Goal: Information Seeking & Learning: Learn about a topic

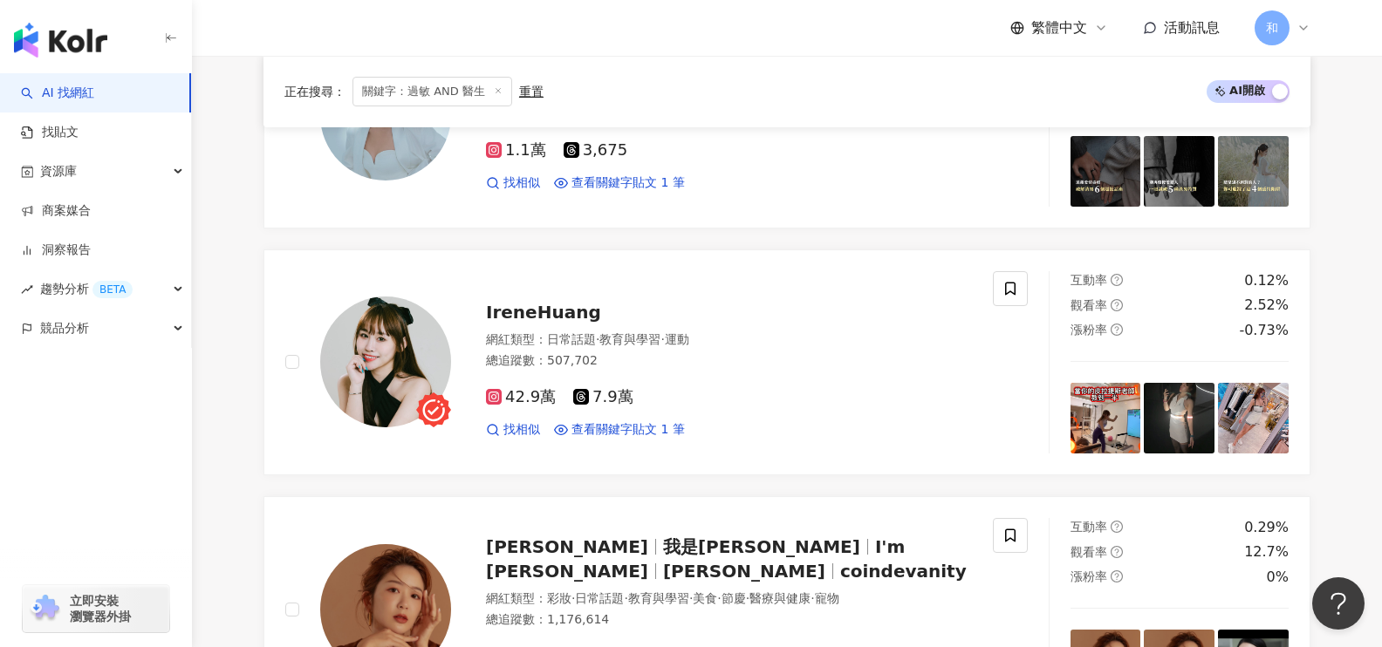
click at [436, 95] on span "關鍵字：過敏 AND 醫生" at bounding box center [432, 92] width 160 height 30
click at [422, 95] on span "關鍵字：過敏 AND 醫生" at bounding box center [432, 92] width 160 height 30
click at [538, 93] on div "重置" at bounding box center [531, 92] width 24 height 14
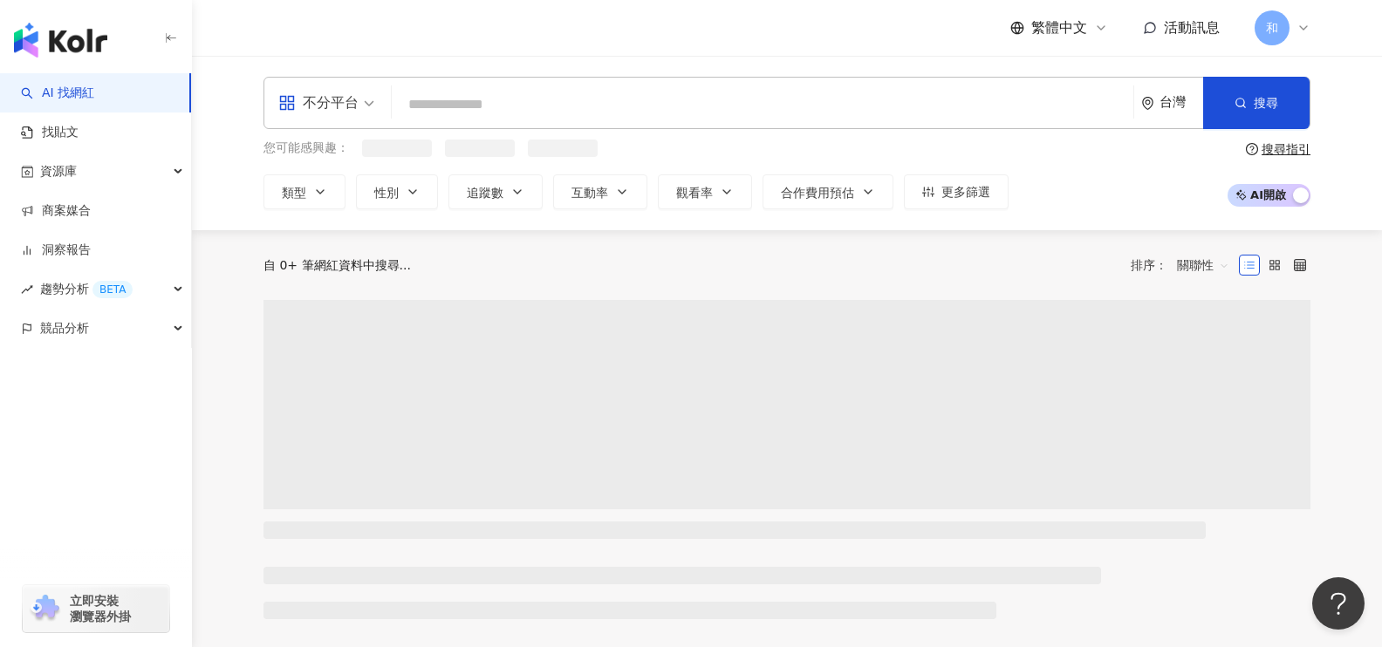
click at [567, 109] on input "search" at bounding box center [762, 104] width 727 height 33
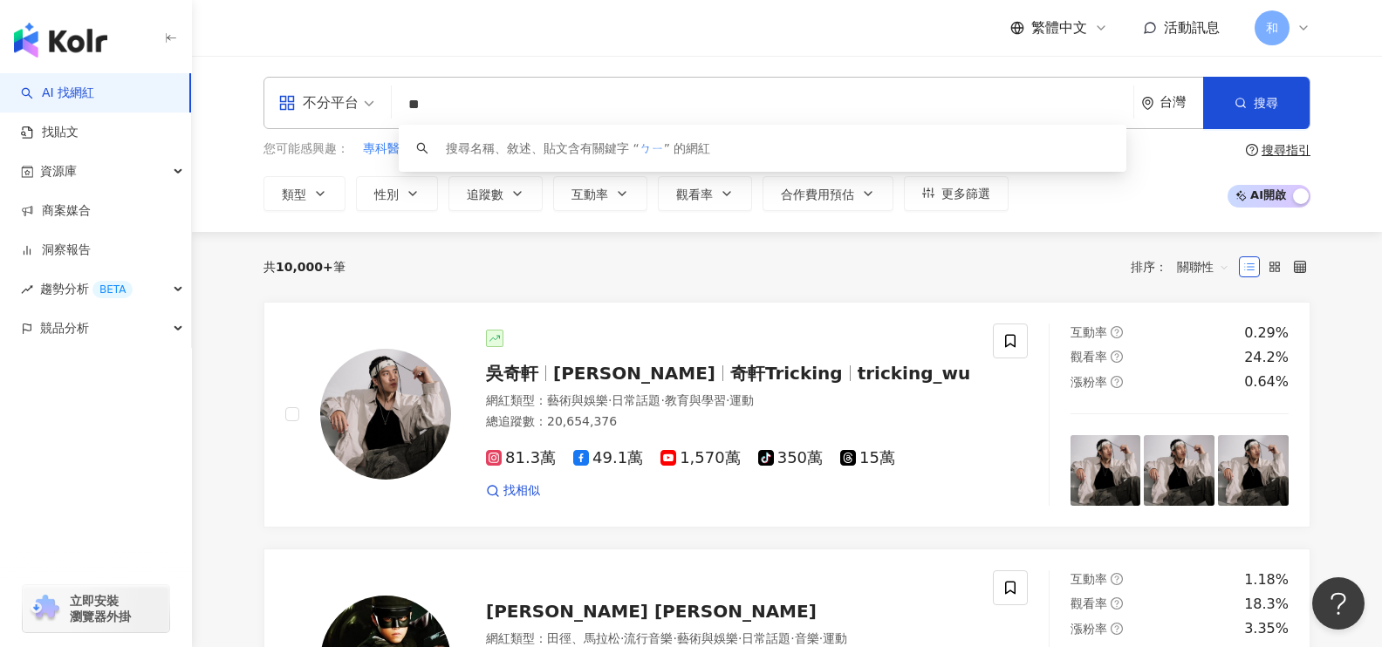
type input "*"
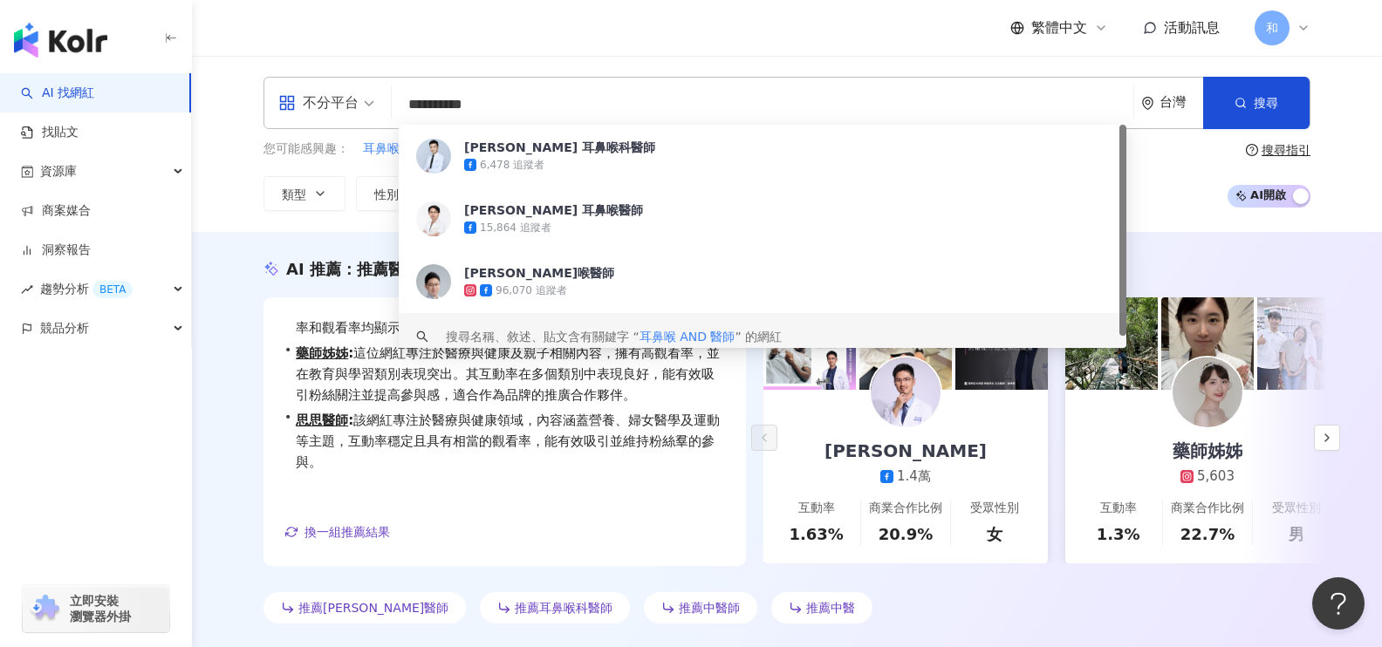
scroll to position [523, 0]
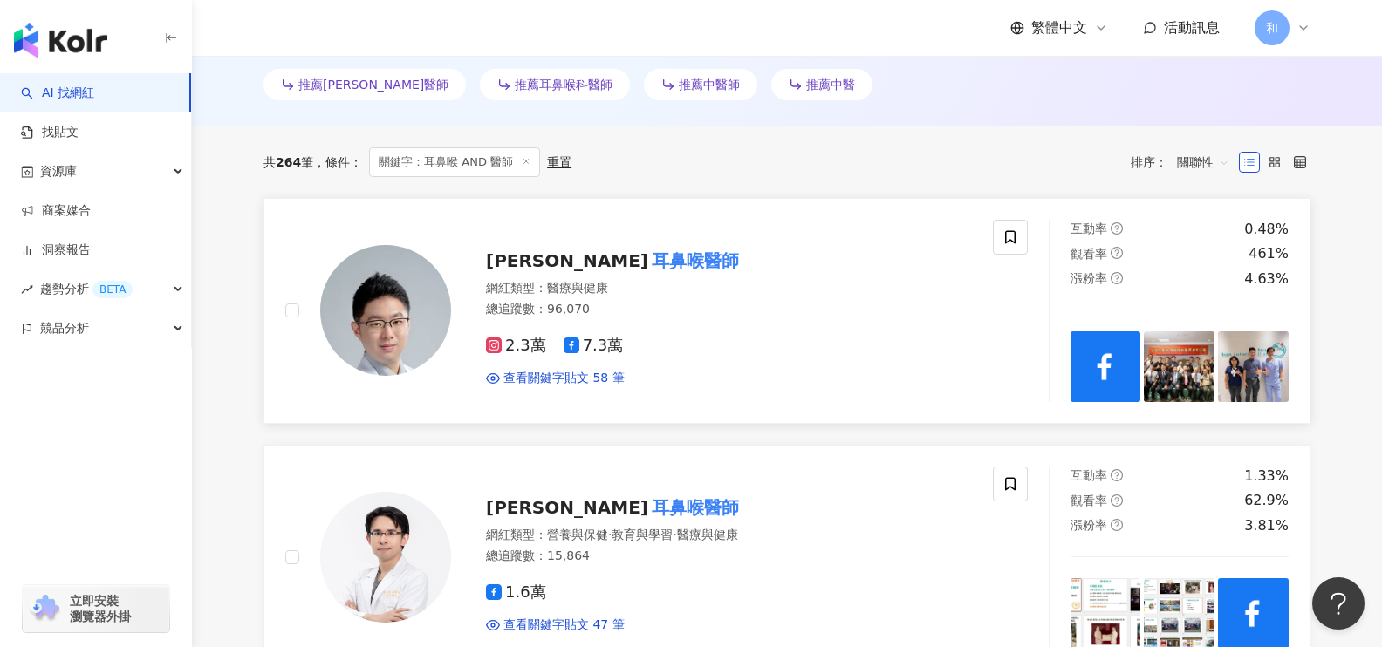
type input "**********"
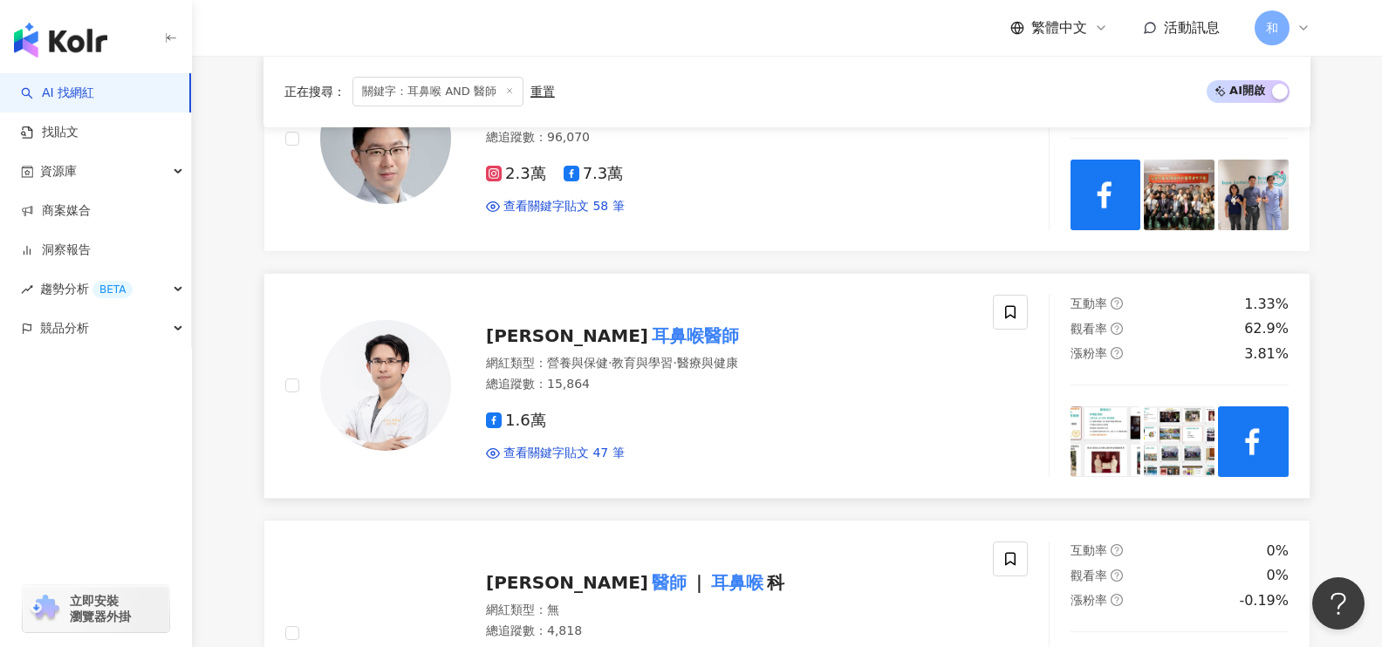
scroll to position [698, 0]
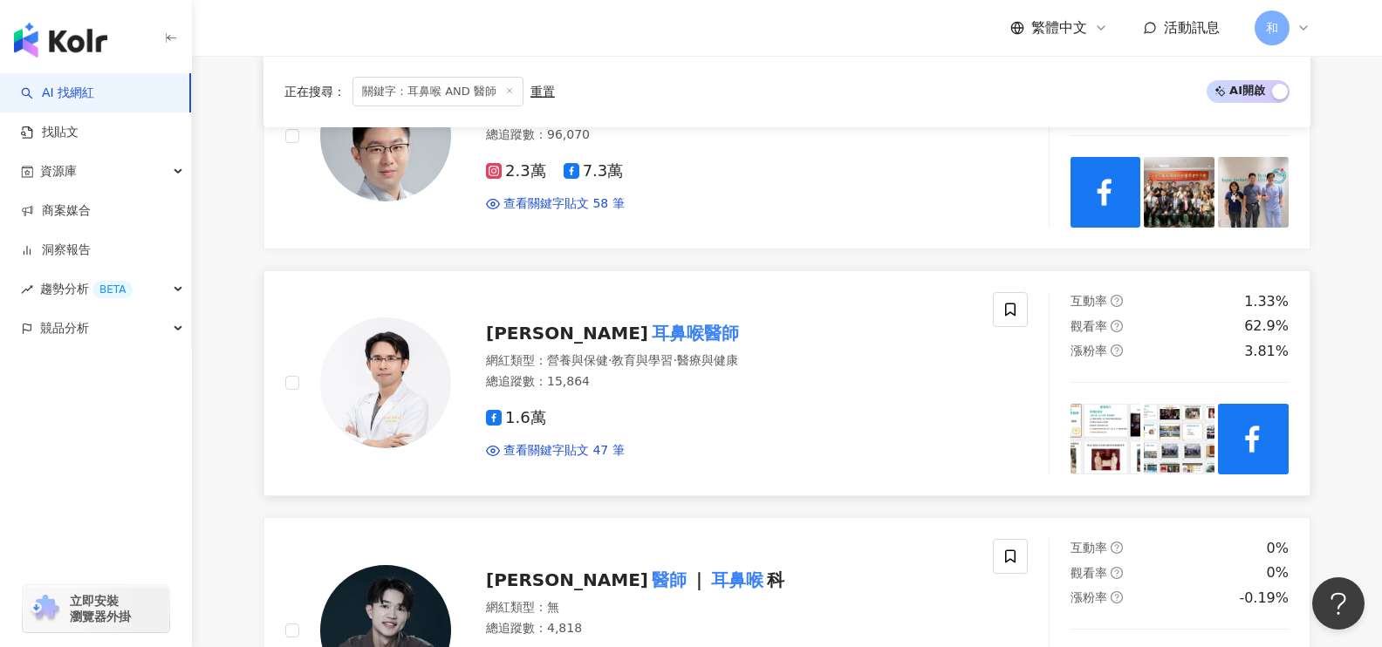
click at [648, 329] on mark "耳鼻喉醫師" at bounding box center [695, 333] width 94 height 28
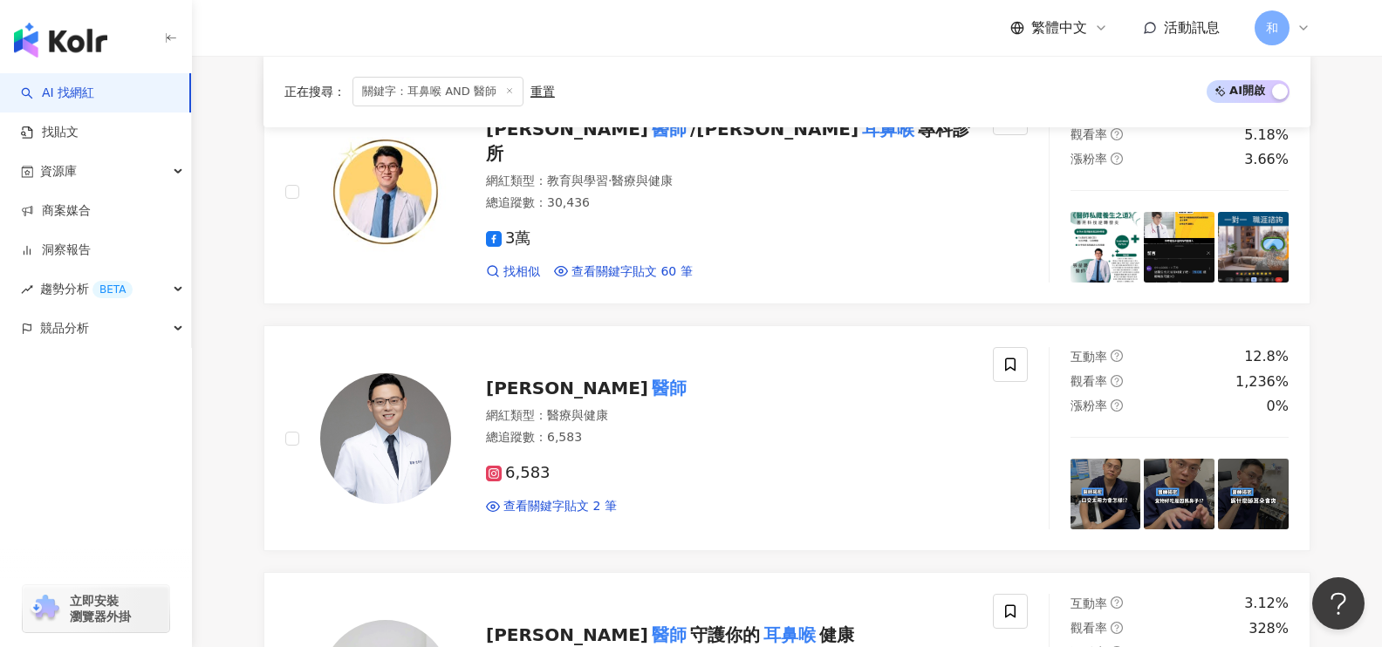
scroll to position [1919, 0]
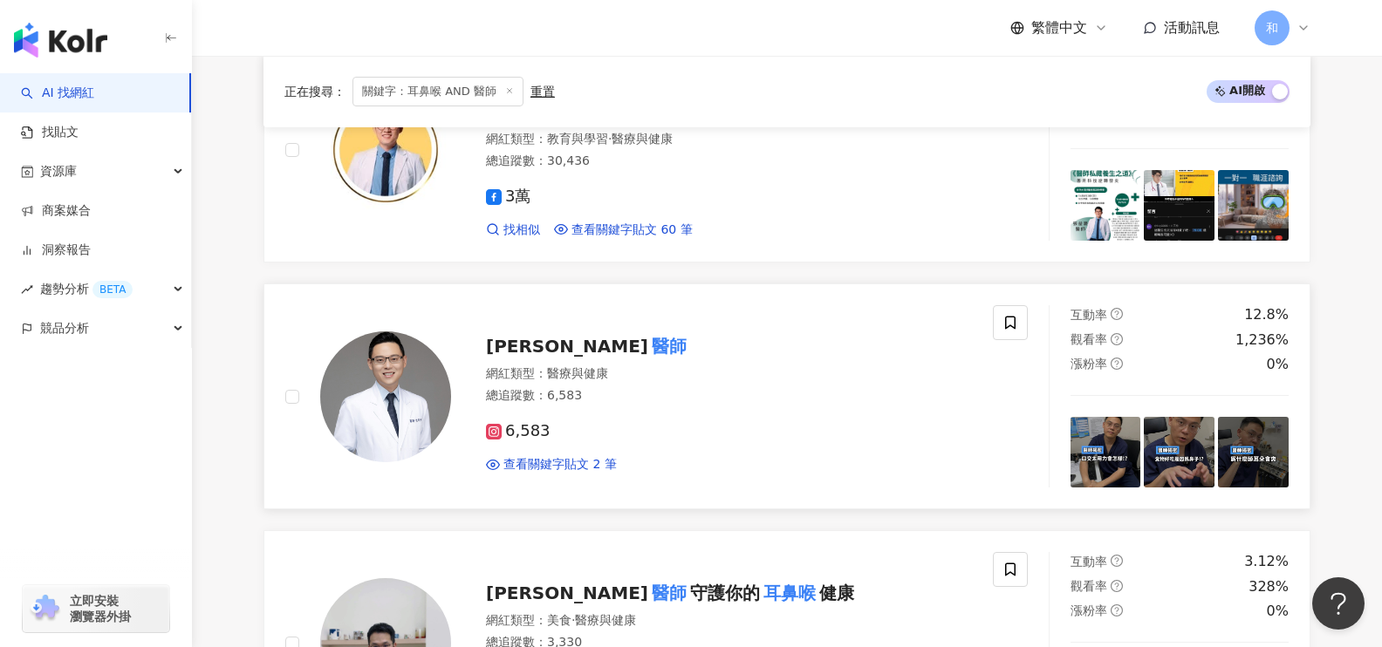
click at [519, 347] on span "沈耿仲" at bounding box center [567, 346] width 162 height 21
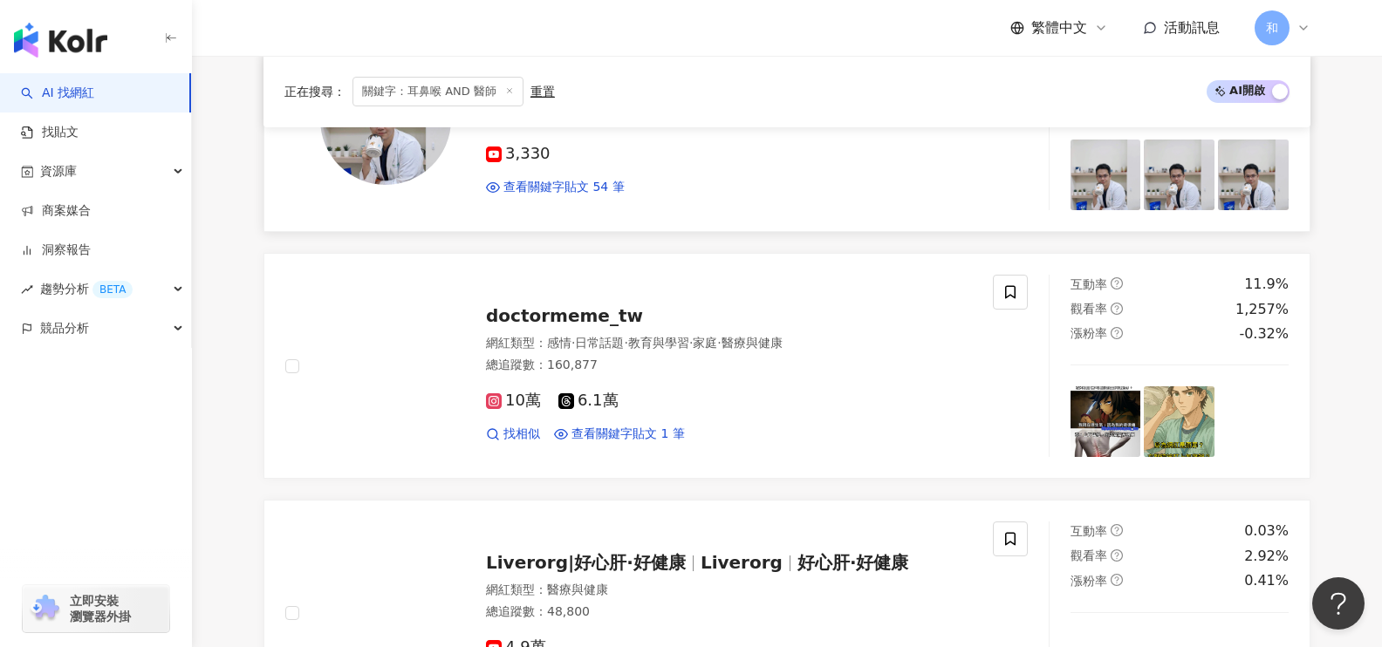
scroll to position [2268, 0]
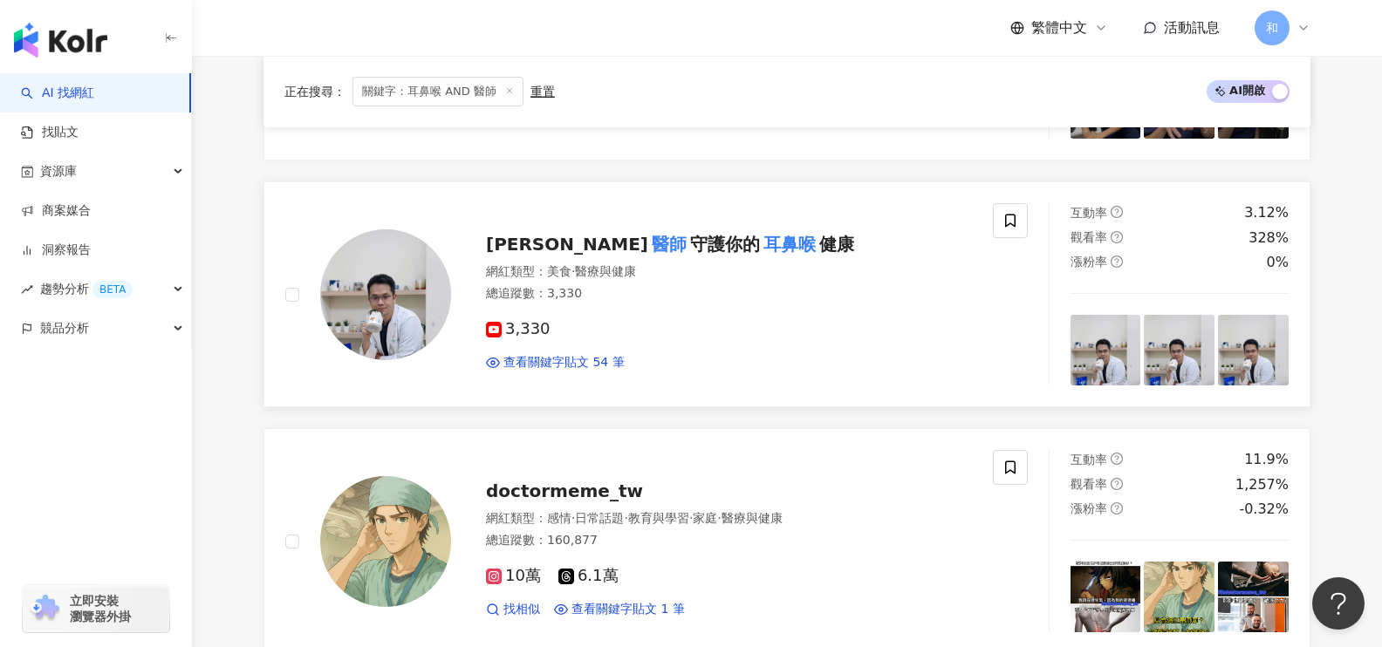
click at [648, 240] on mark "醫師" at bounding box center [669, 244] width 42 height 28
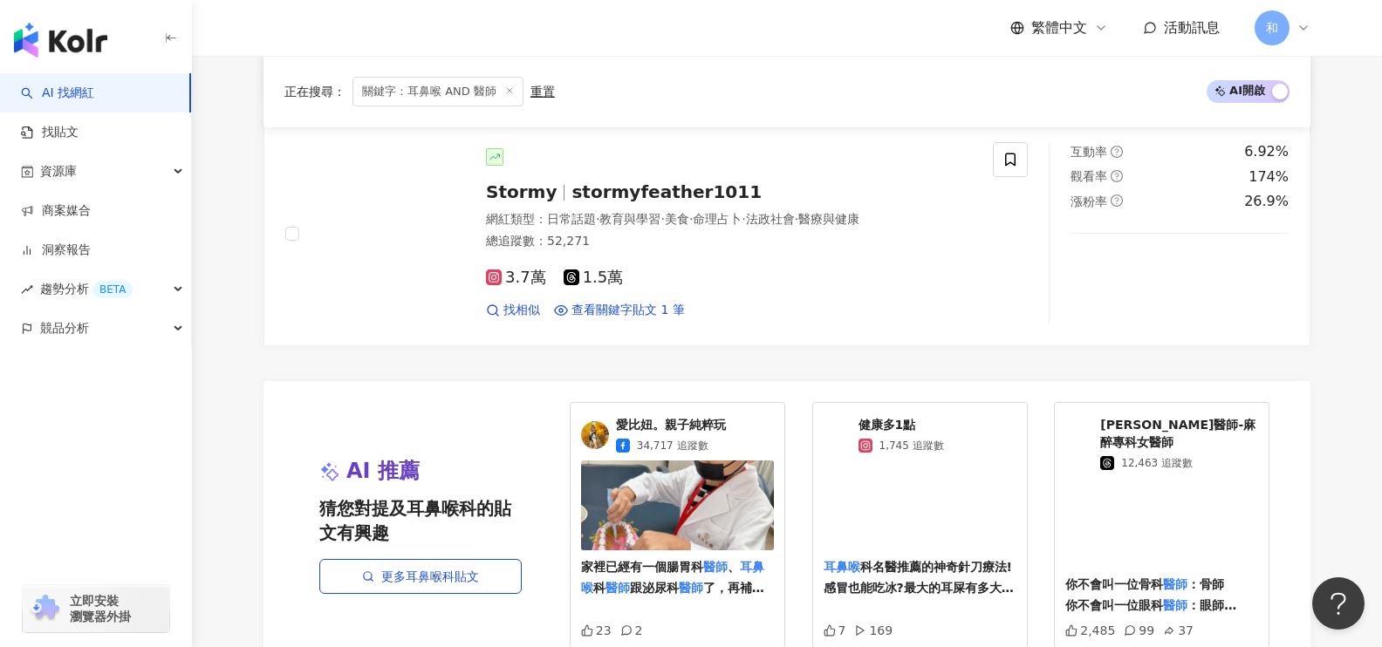
scroll to position [3576, 0]
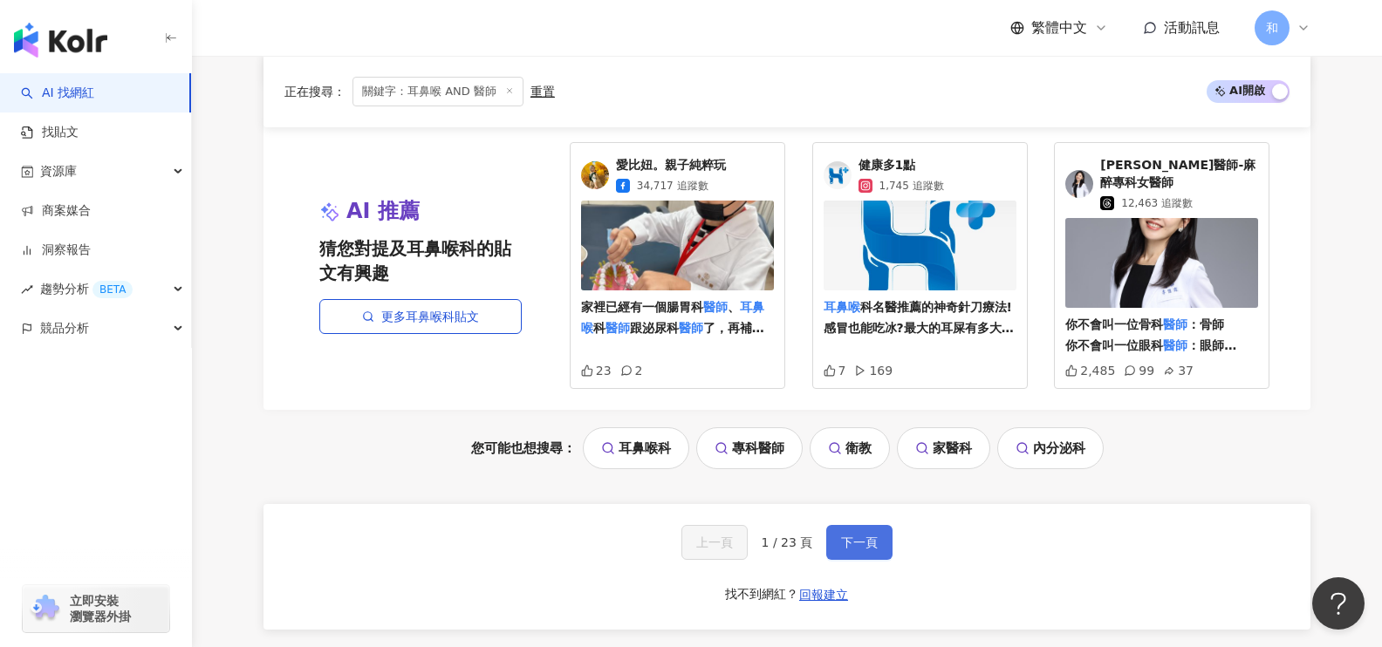
click at [888, 525] on button "下一頁" at bounding box center [859, 542] width 66 height 35
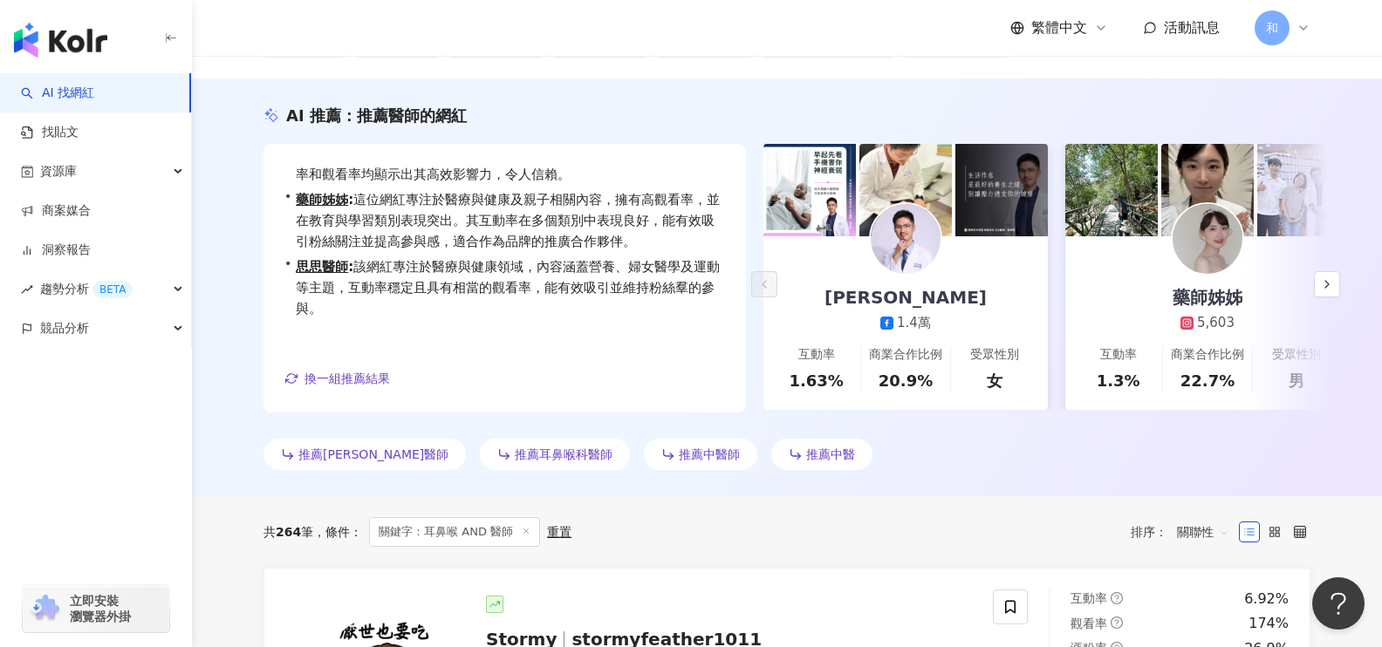
scroll to position [51, 0]
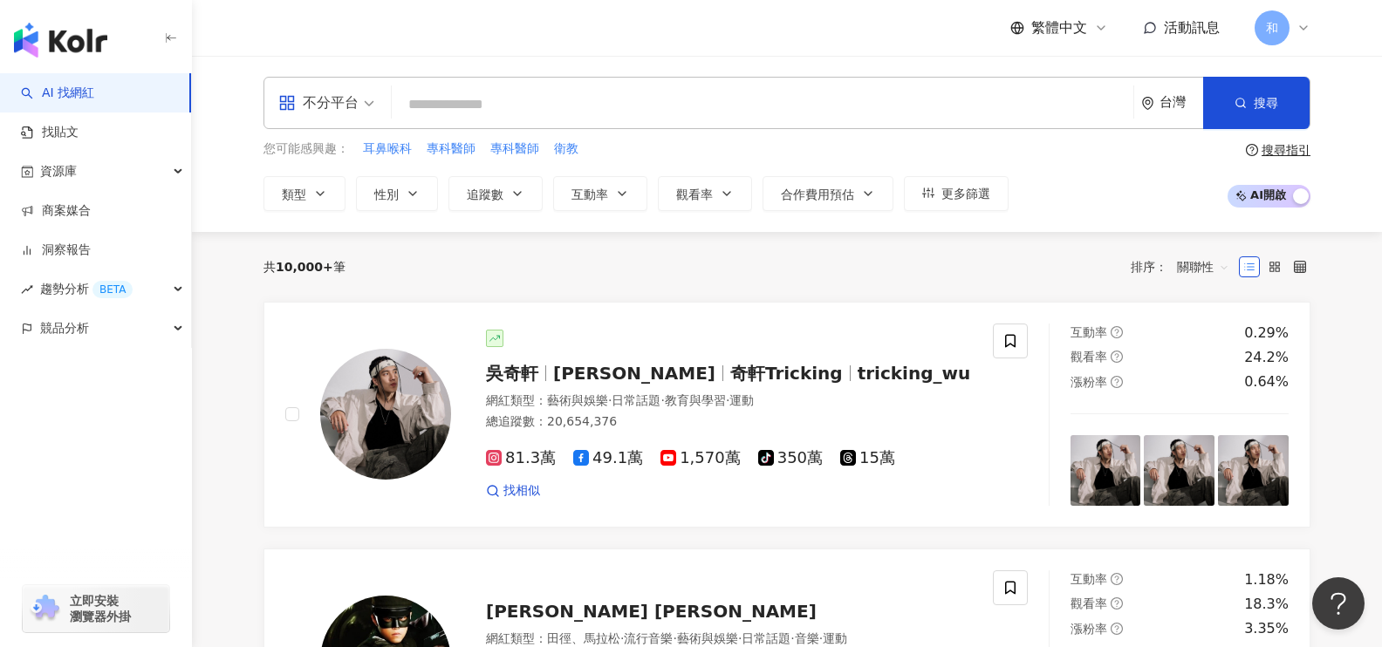
click at [455, 115] on input "search" at bounding box center [762, 104] width 727 height 33
click at [459, 108] on input "search" at bounding box center [762, 104] width 727 height 33
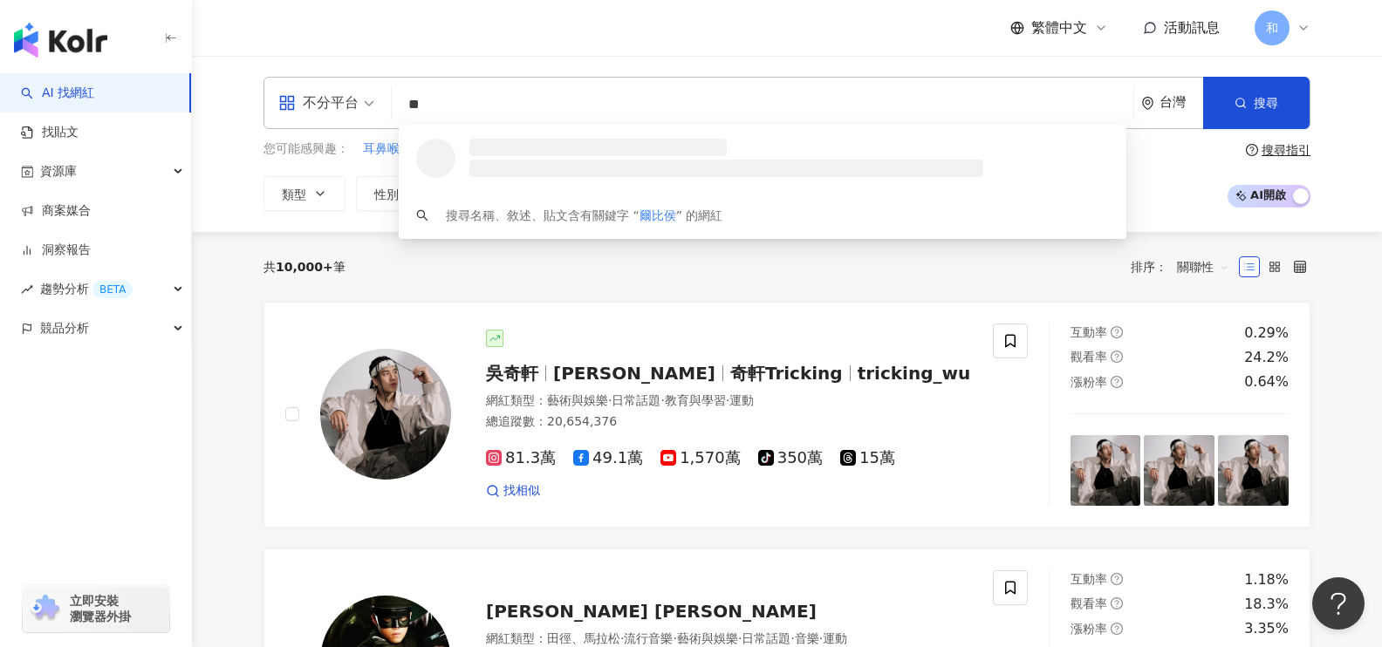
type input "*"
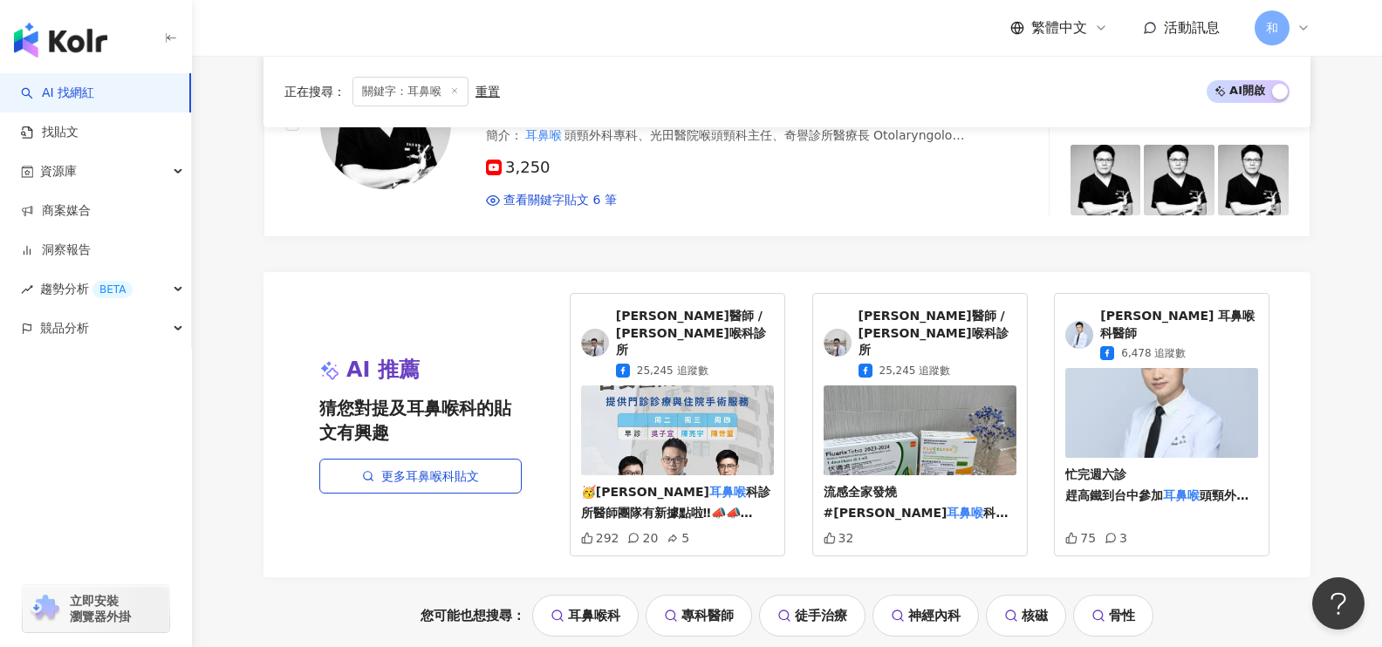
scroll to position [3377, 0]
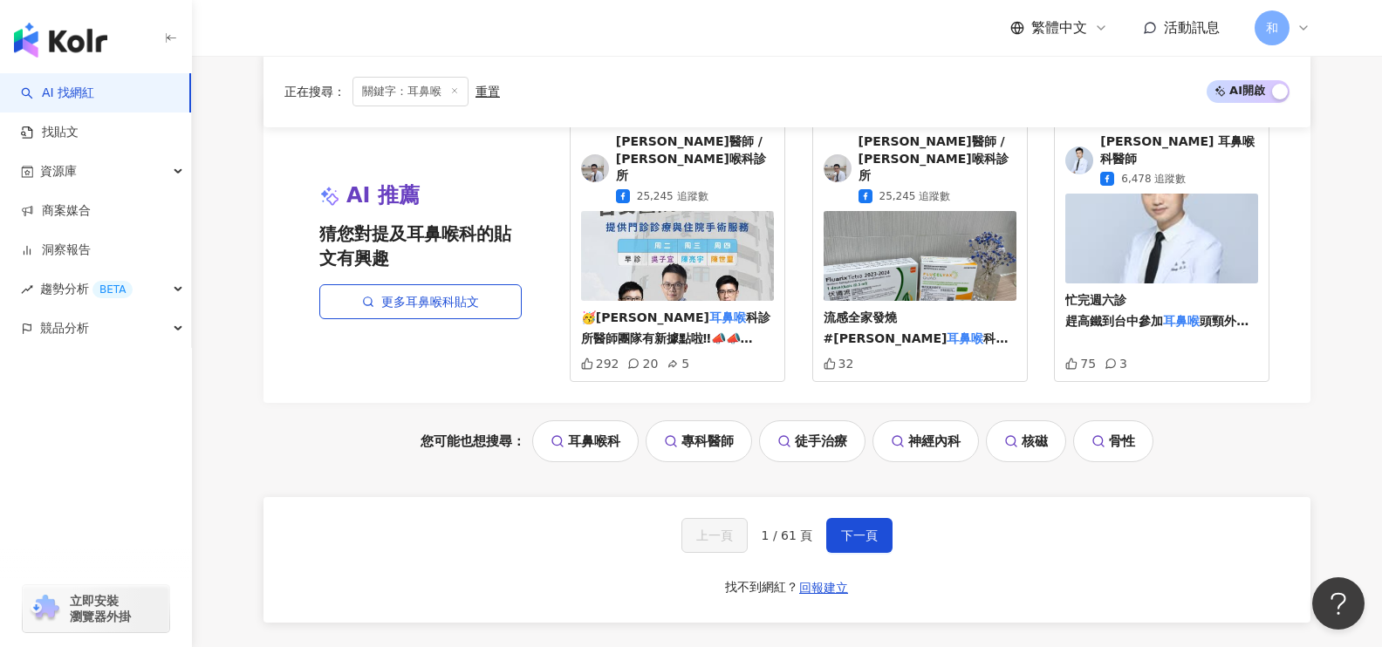
type input "***"
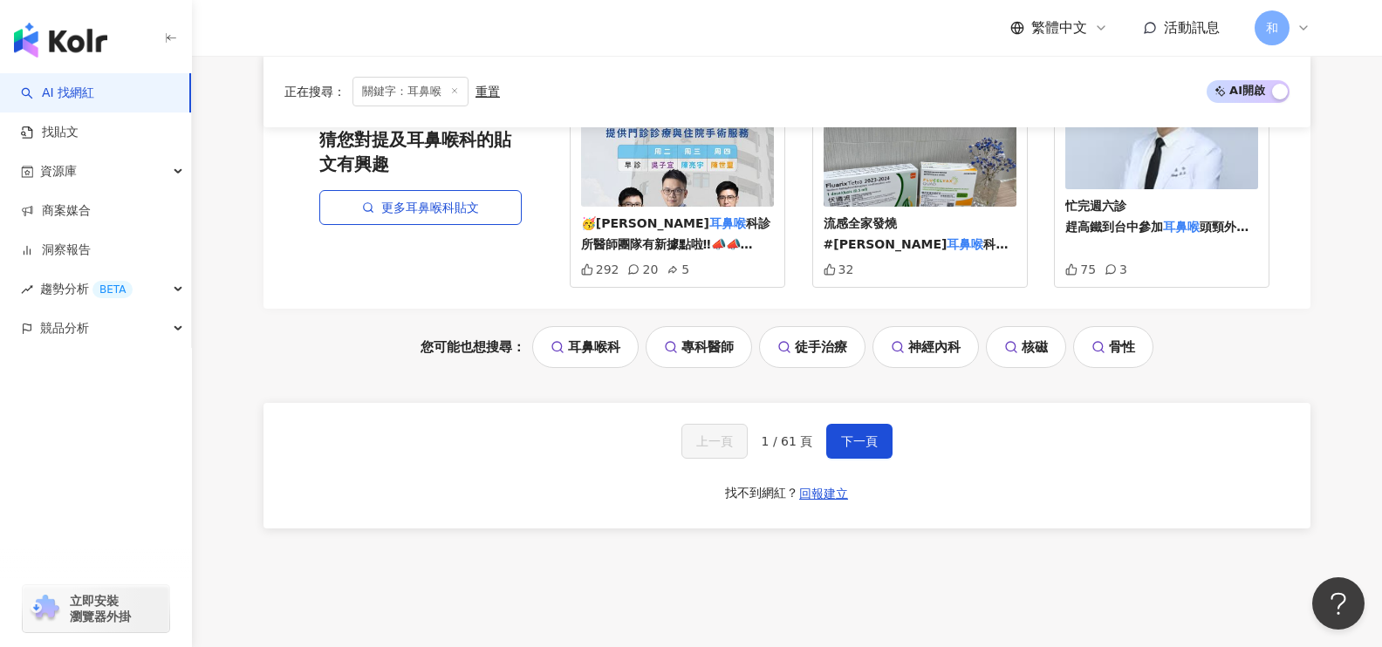
scroll to position [3549, 0]
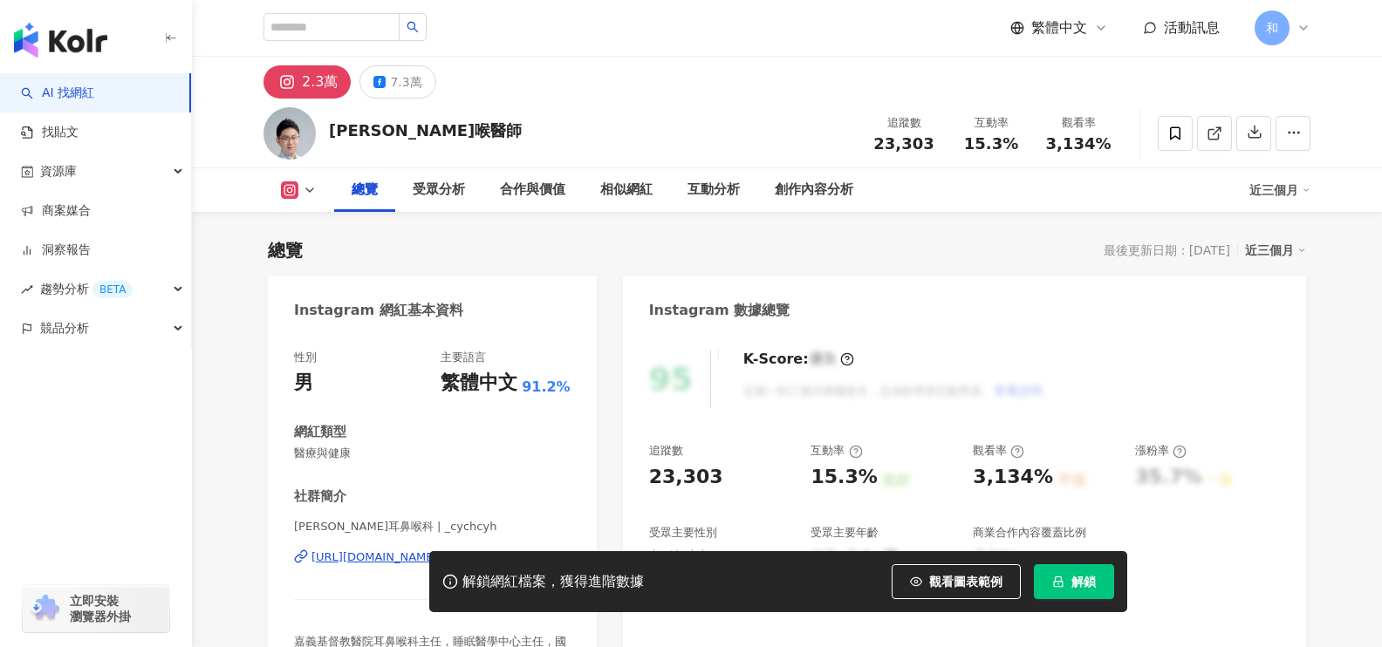
scroll to position [262, 0]
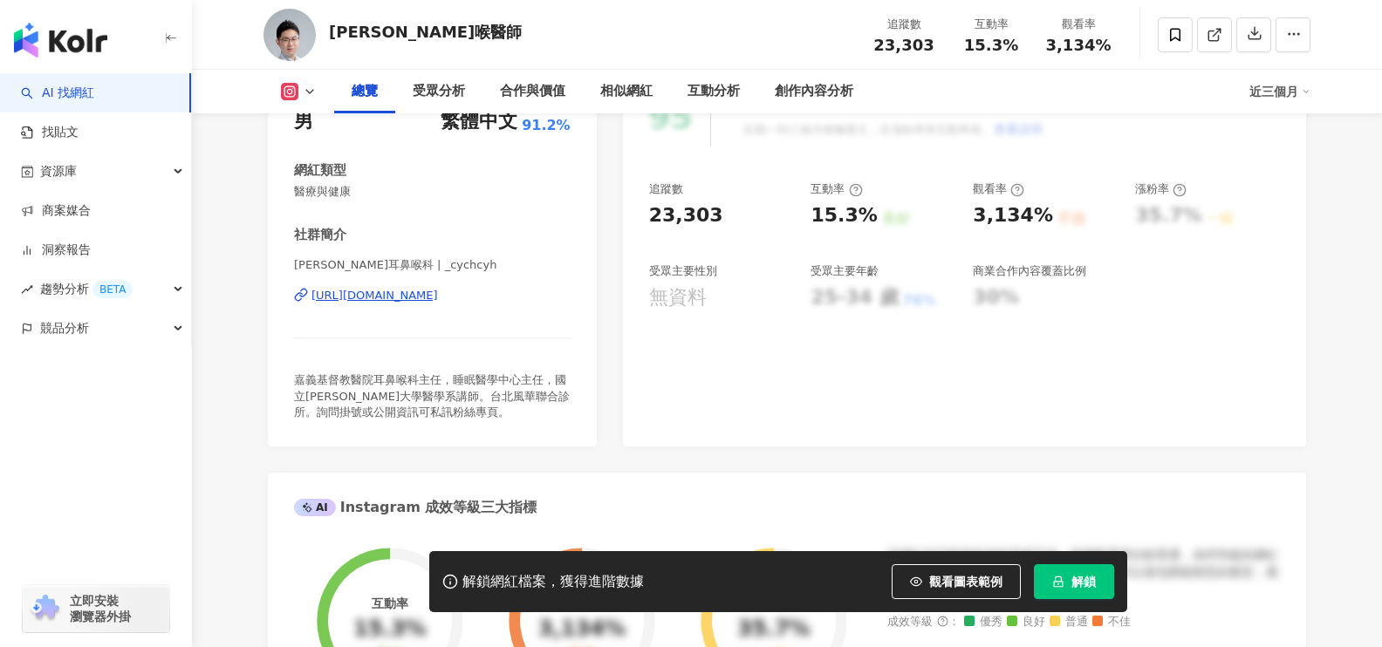
click at [438, 299] on div "https://www.instagram.com/_cychcyh/" at bounding box center [374, 296] width 126 height 16
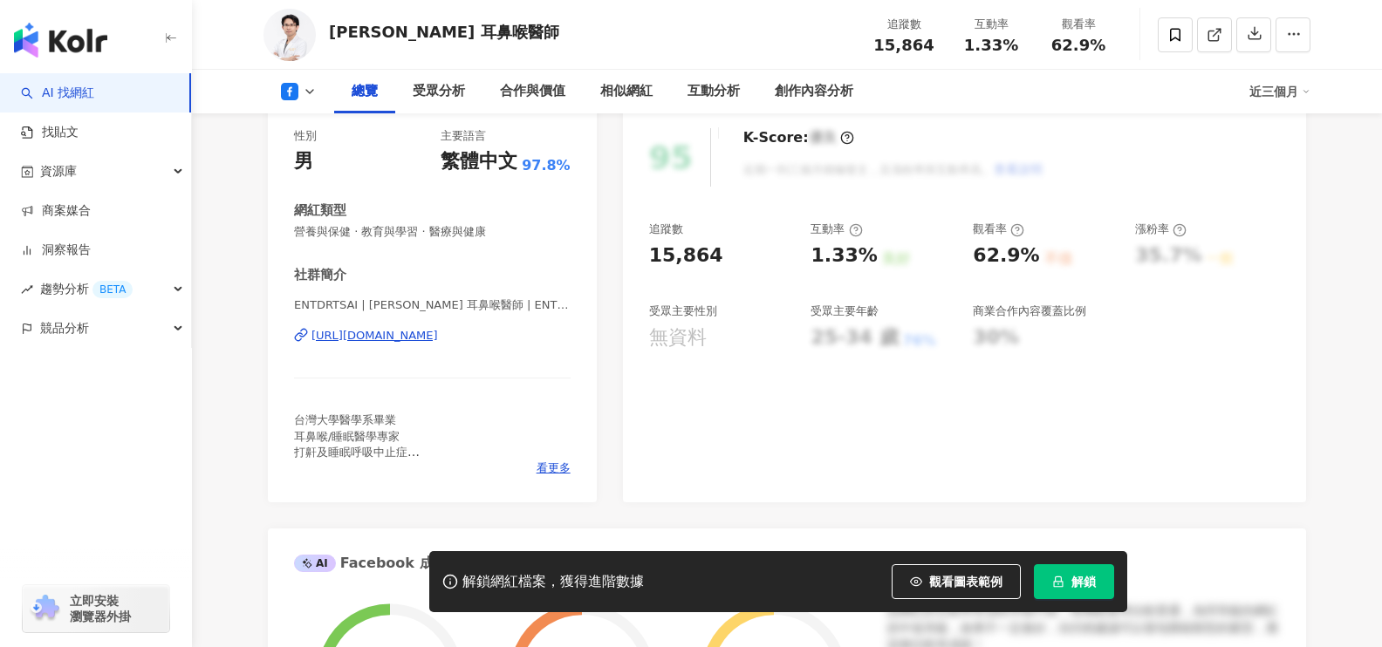
scroll to position [262, 0]
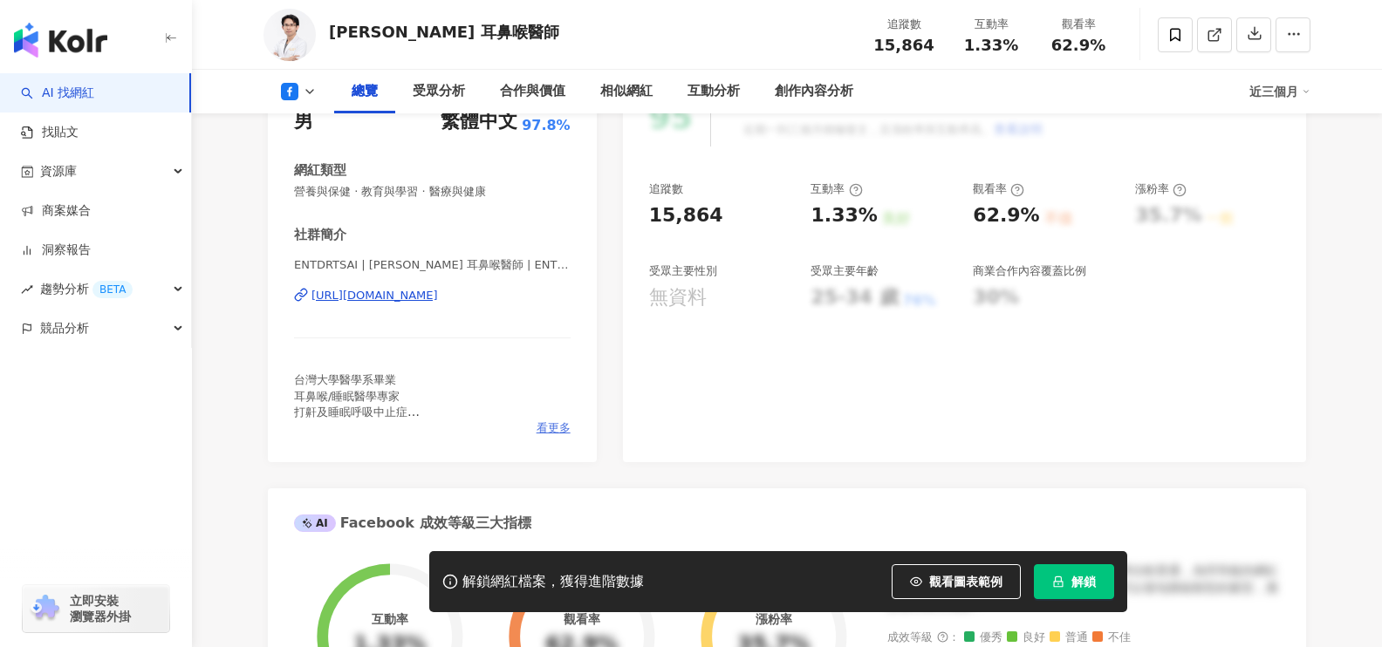
click at [552, 428] on span "看更多" at bounding box center [553, 428] width 34 height 16
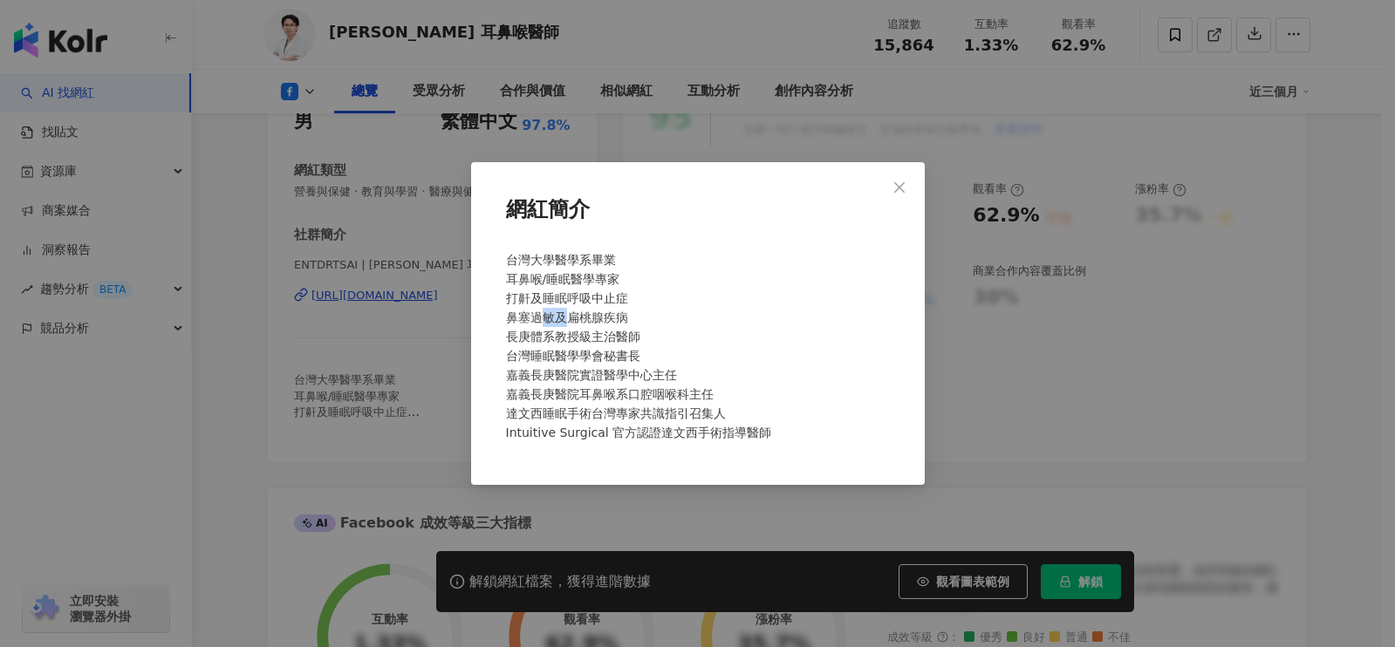
drag, startPoint x: 543, startPoint y: 321, endPoint x: 627, endPoint y: 326, distance: 83.9
click at [627, 326] on div "台灣大學醫學系畢業 耳鼻喉/睡眠醫學專家 打鼾及睡眠呼吸中止症 鼻塞過敏及扁桃腺疾病 長庚體系教授級主治醫師 台灣睡眠醫學學會秘書長 嘉義長庚醫院實證醫學中心…" at bounding box center [698, 353] width 398 height 221
click at [887, 193] on span "Close" at bounding box center [899, 188] width 35 height 14
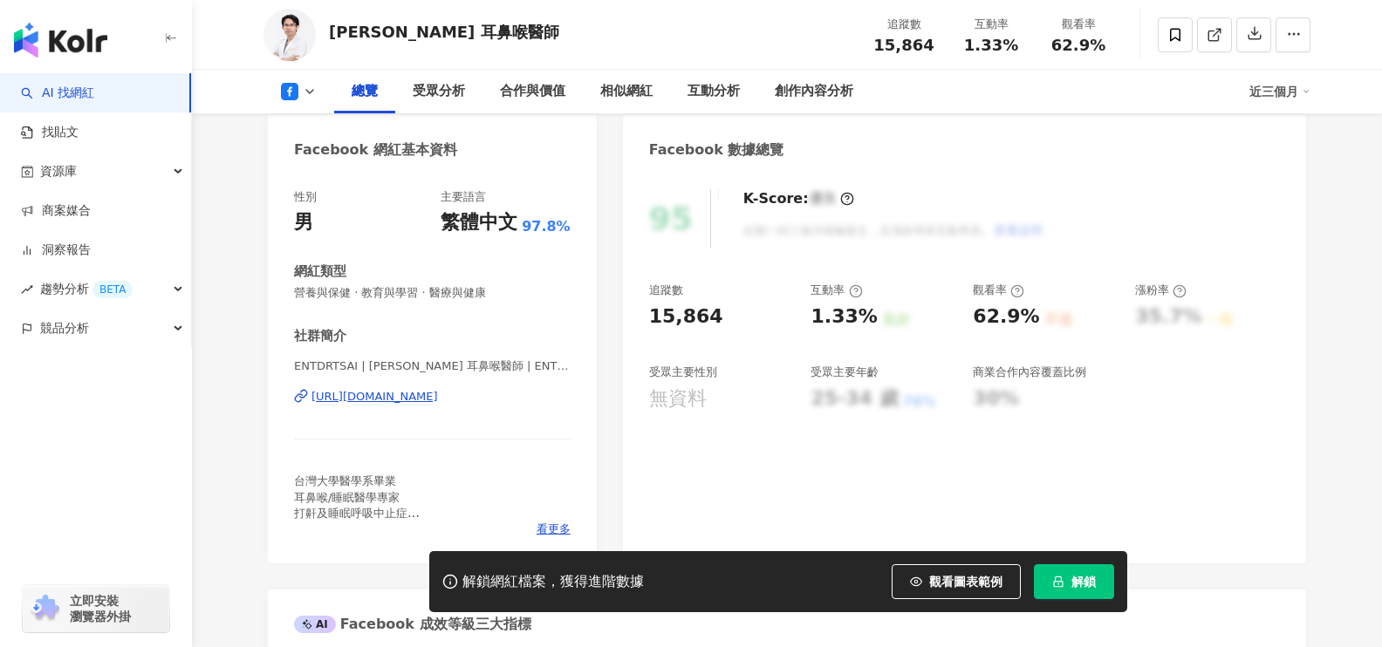
scroll to position [174, 0]
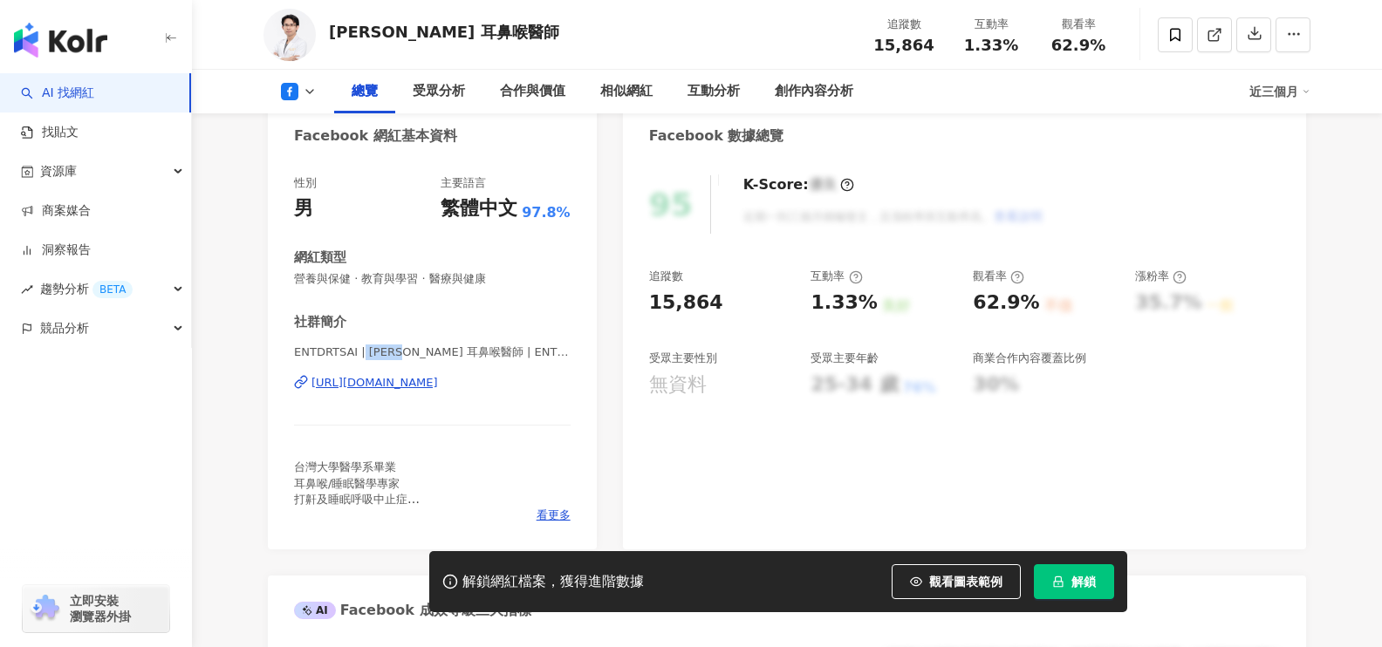
drag, startPoint x: 360, startPoint y: 348, endPoint x: 433, endPoint y: 349, distance: 72.4
click at [412, 349] on span "ENTDRTSAI | 蔡明劭 耳鼻喉醫師 | ENTDRTSAI" at bounding box center [432, 353] width 276 height 16
click at [442, 352] on span "ENTDRTSAI | 蔡明劭 耳鼻喉醫師 | ENTDRTSAI" at bounding box center [432, 353] width 276 height 16
drag, startPoint x: 360, startPoint y: 353, endPoint x: 399, endPoint y: 355, distance: 38.4
click at [399, 355] on span "ENTDRTSAI | 蔡明劭 耳鼻喉醫師 | ENTDRTSAI" at bounding box center [432, 353] width 276 height 16
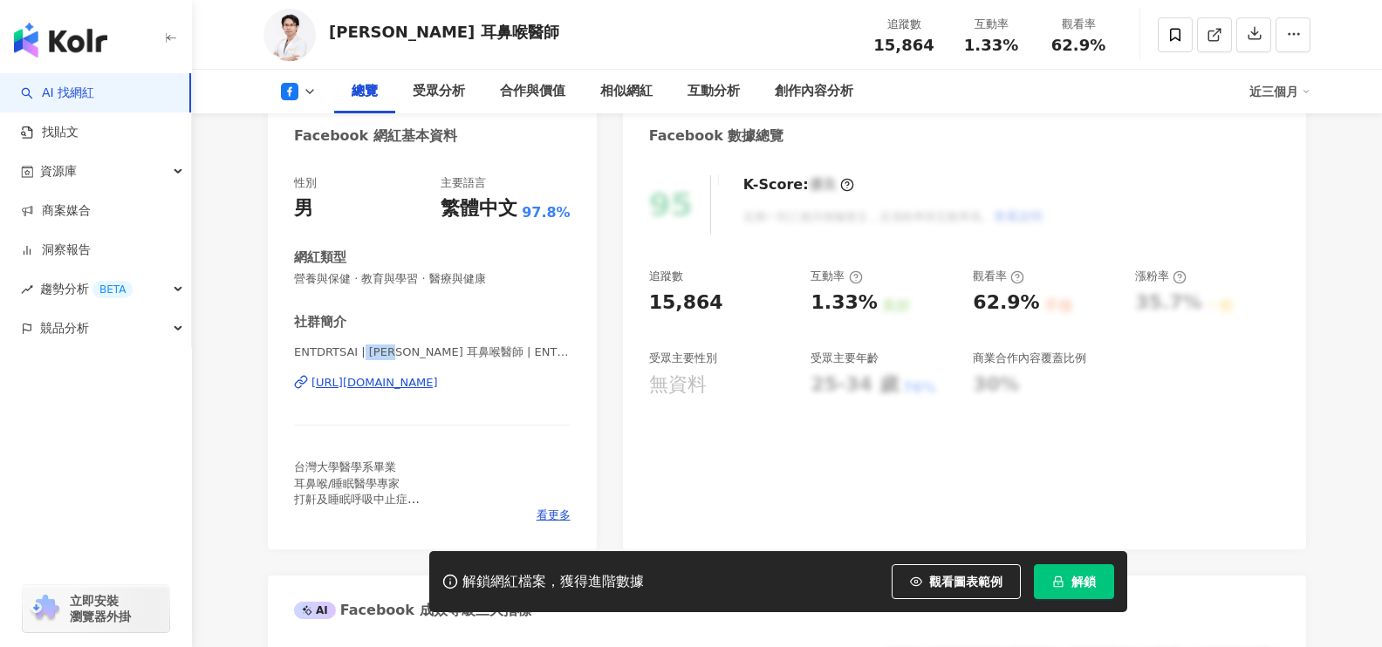
copy span "蔡明劭"
drag, startPoint x: 454, startPoint y: 352, endPoint x: 400, endPoint y: 353, distance: 54.1
click at [400, 353] on span "ENTDRTSAI | 蔡明劭 耳鼻喉醫師 | ENTDRTSAI" at bounding box center [432, 353] width 276 height 16
copy span "耳鼻喉醫師"
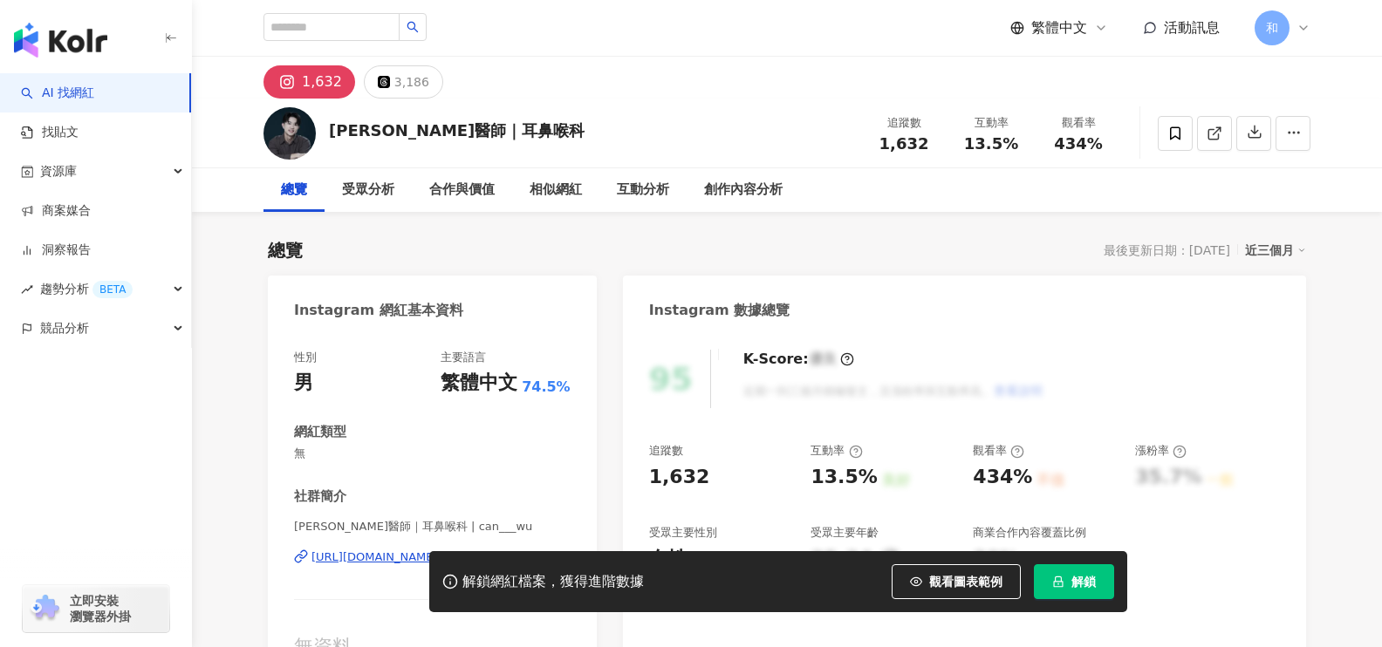
scroll to position [174, 0]
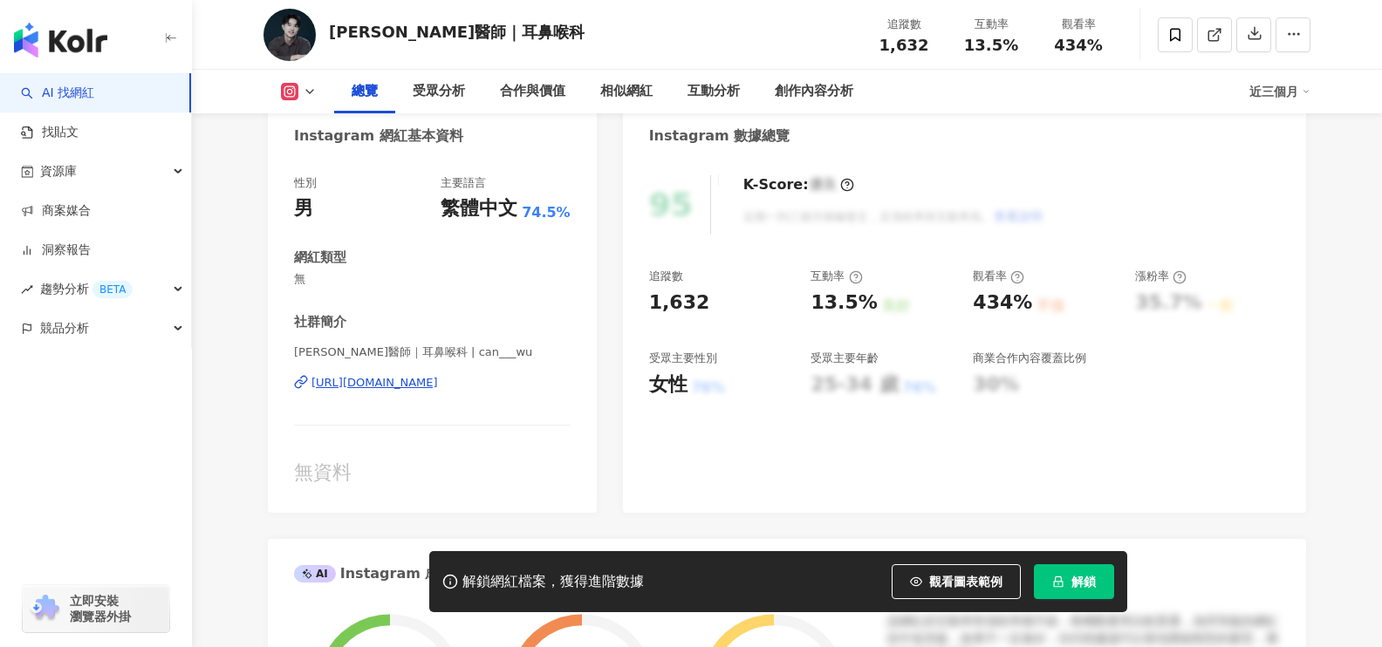
click at [416, 386] on div "https://www.instagram.com/can___wu/" at bounding box center [374, 383] width 126 height 16
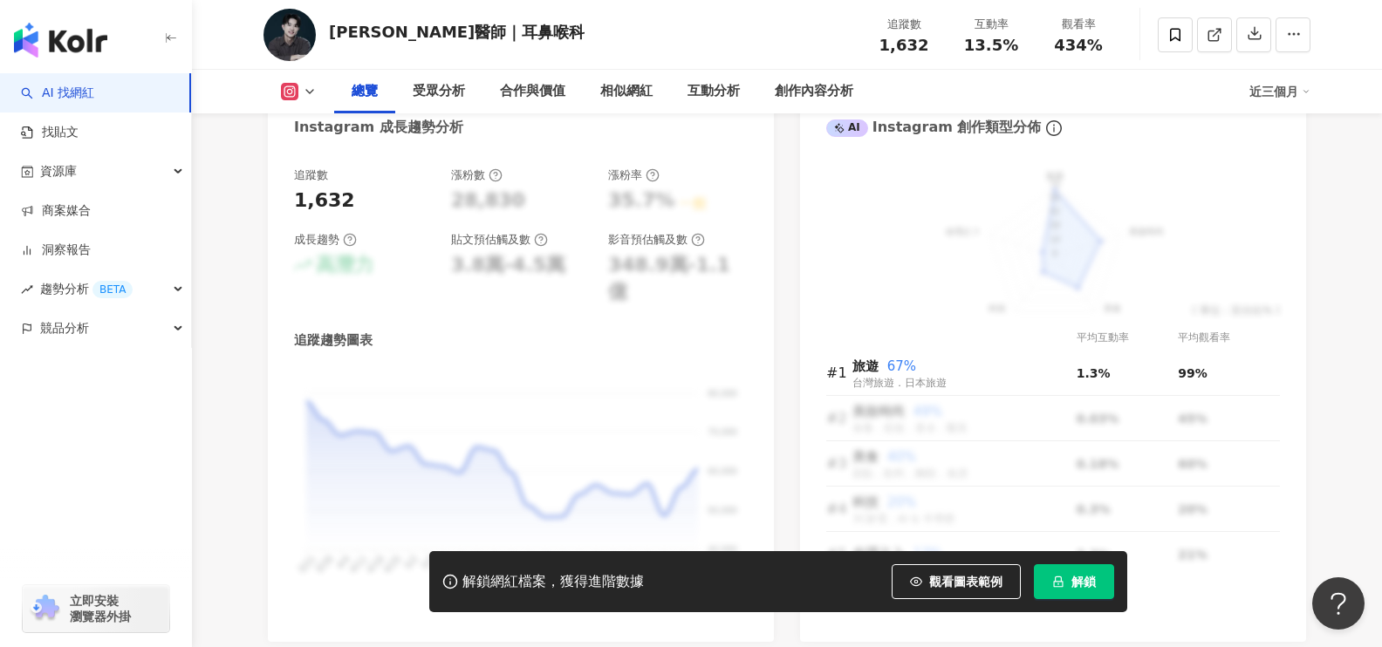
scroll to position [959, 0]
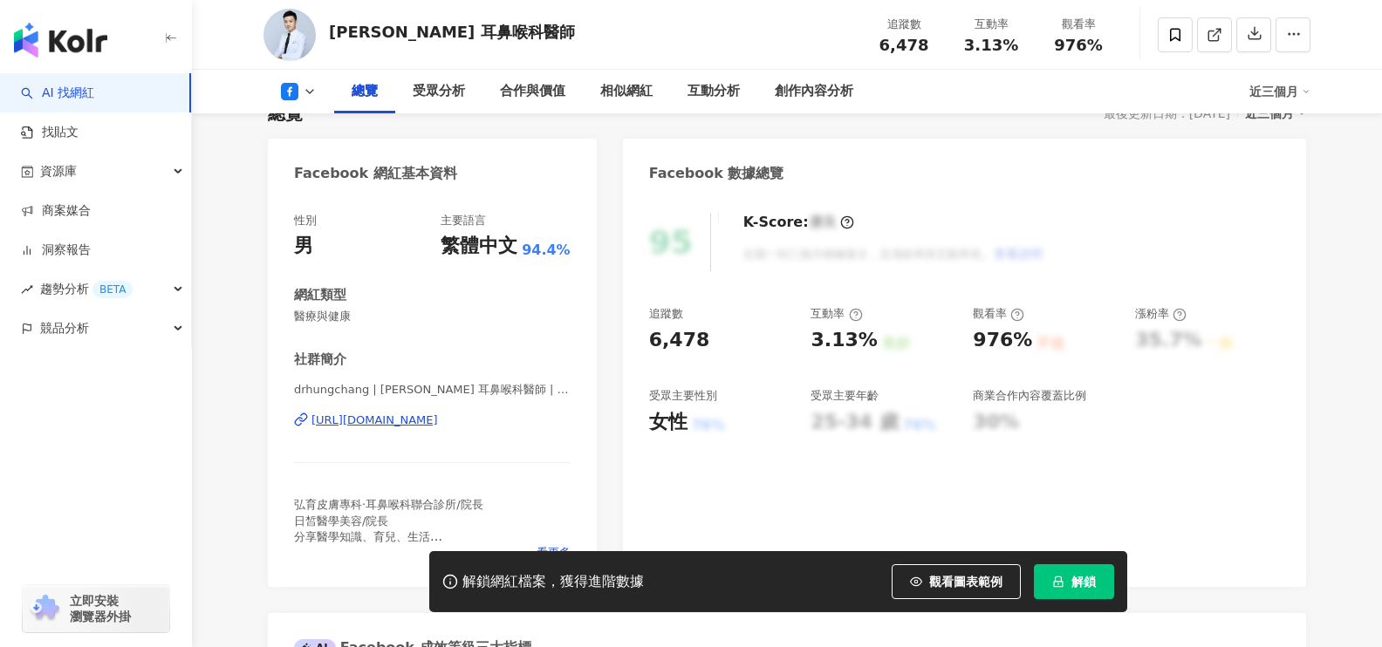
scroll to position [174, 0]
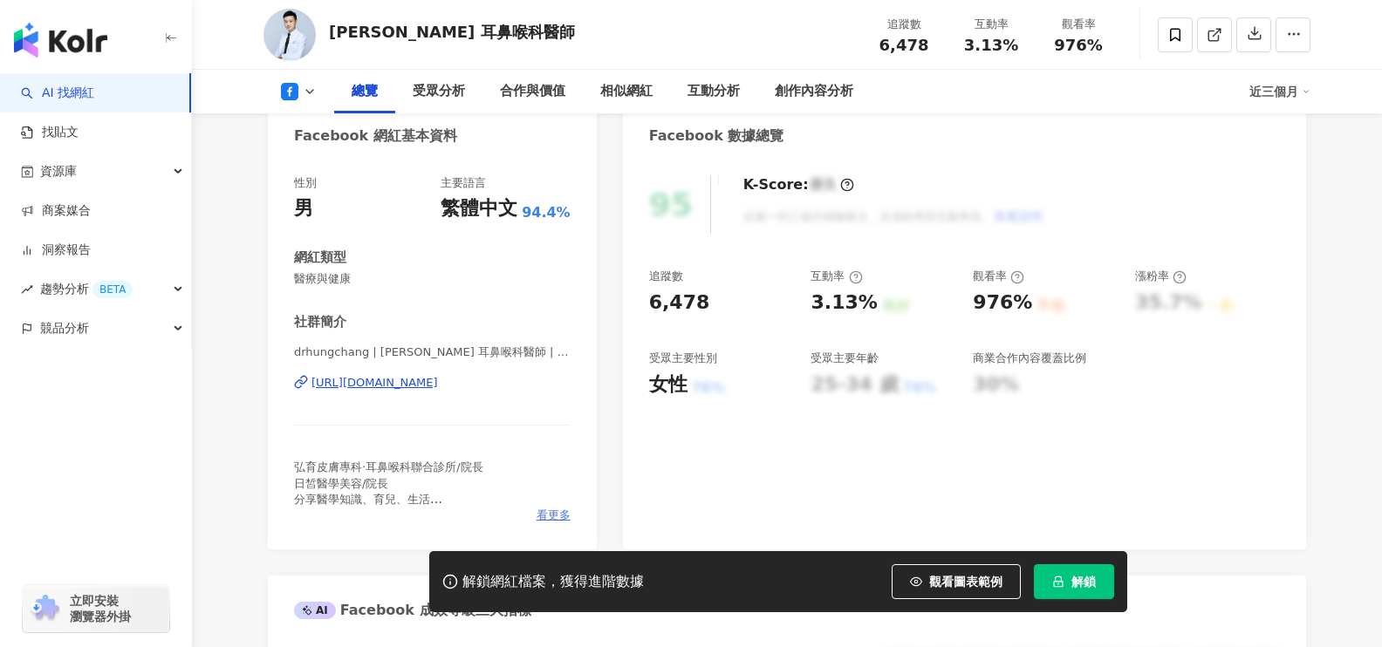
click at [540, 518] on span "看更多" at bounding box center [553, 516] width 34 height 16
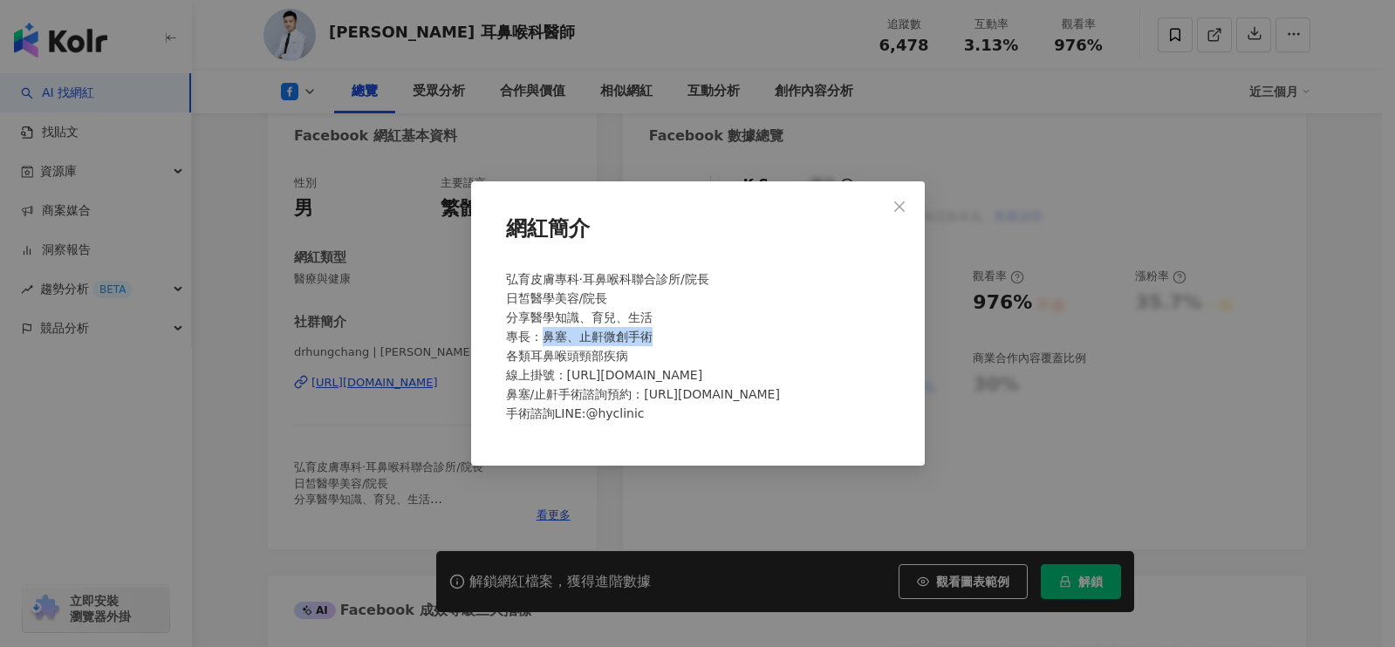
drag, startPoint x: 544, startPoint y: 339, endPoint x: 688, endPoint y: 344, distance: 144.0
click at [685, 343] on div "弘育皮膚專科·耳鼻喉科聯合診所/院長 日皙醫學美容/院長 分享醫學知識、育兒、生活 專長：鼻塞、止鼾微創手術 各類耳鼻喉頭頸部疾病 線上掛號：https://…" at bounding box center [698, 354] width 398 height 182
click at [894, 203] on icon "close" at bounding box center [899, 207] width 14 height 14
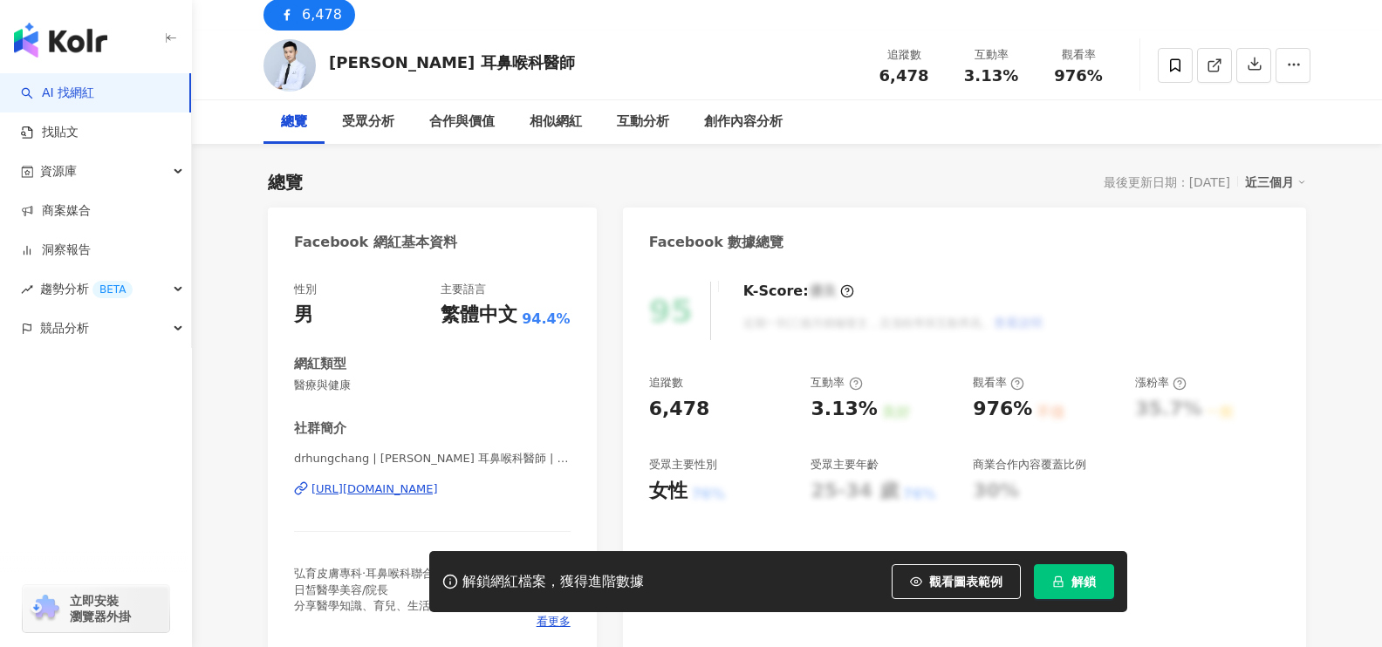
scroll to position [0, 0]
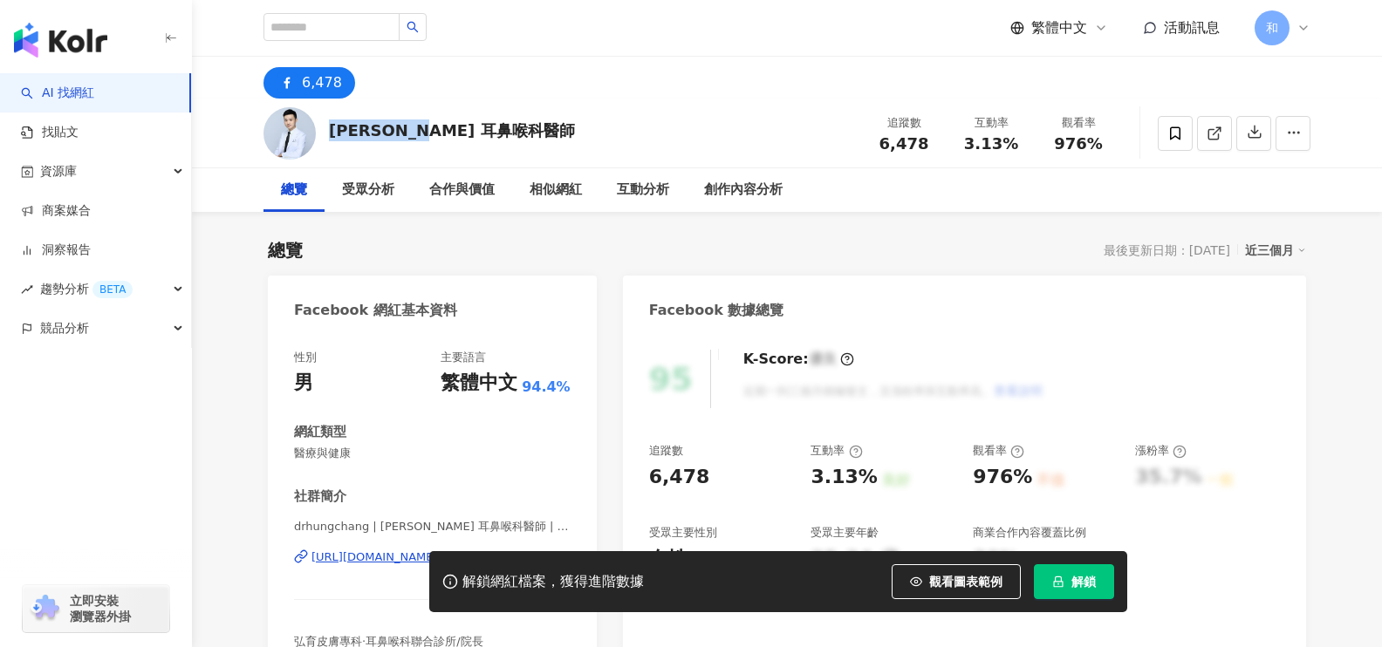
drag, startPoint x: 325, startPoint y: 127, endPoint x: 461, endPoint y: 127, distance: 136.1
click at [461, 127] on div "張弘 耳鼻喉科醫師 追蹤數 6,478 互動率 3.13% 觀看率 976%" at bounding box center [787, 133] width 1116 height 69
copy div "張弘 耳鼻喉科醫師"
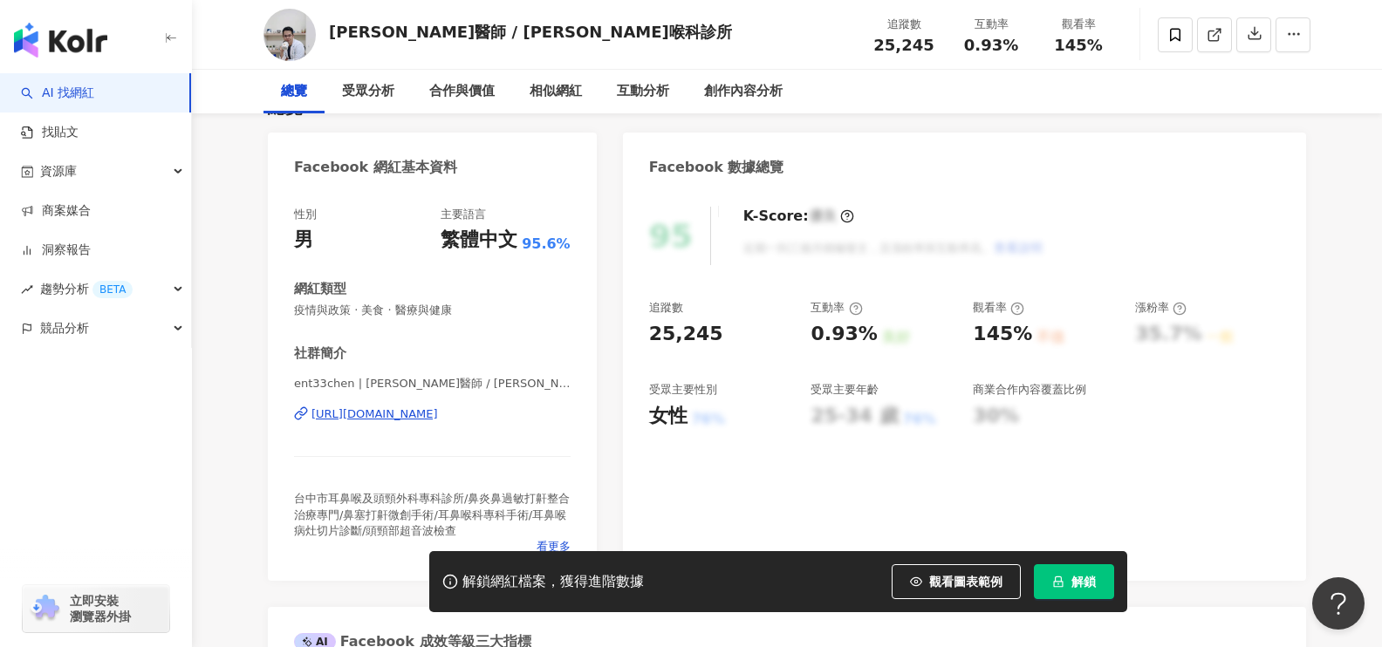
scroll to position [174, 0]
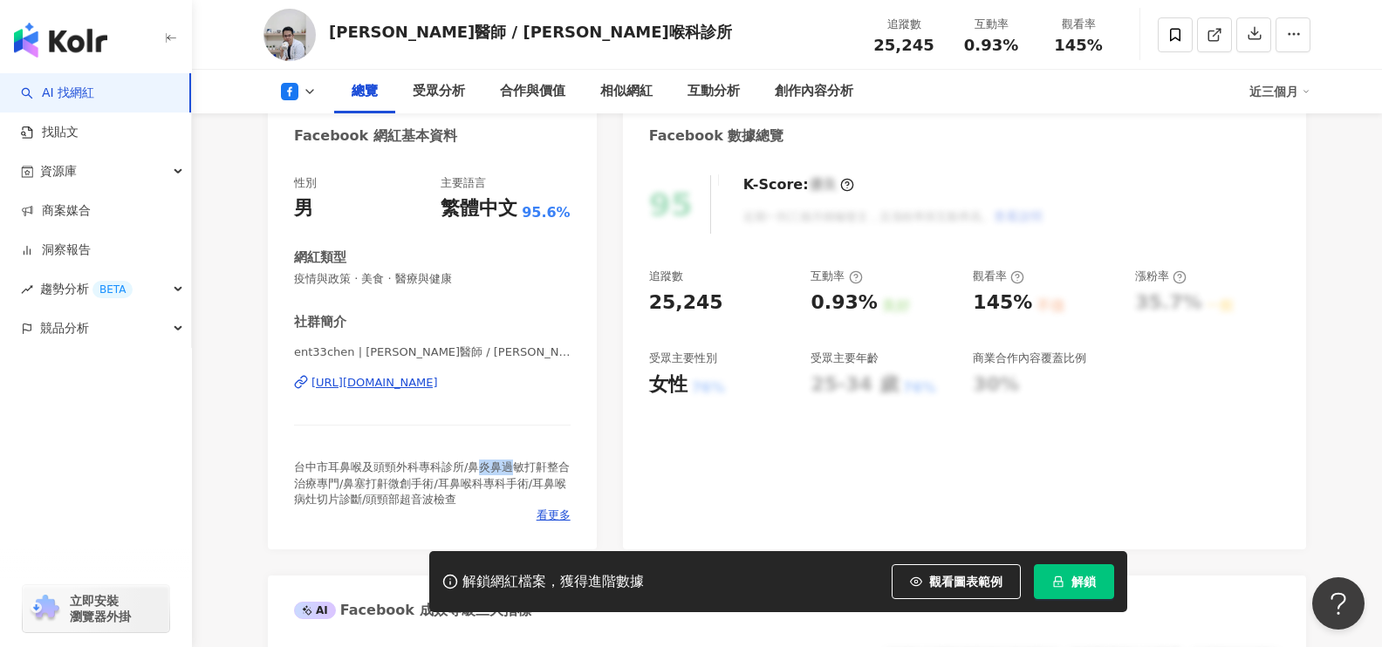
drag, startPoint x: 475, startPoint y: 468, endPoint x: 521, endPoint y: 469, distance: 45.4
click at [519, 469] on span "台中市耳鼻喉及頭頸外科專科診所/鼻炎鼻過敏打鼾整合治療專門/鼻塞打鼾微創手術/耳鼻喉科專科手術/耳鼻喉病灶切片診斷/頭頸部超音波檢查" at bounding box center [432, 483] width 276 height 44
click at [399, 271] on span "疫情與政策 · 美食 · 醫療與健康" at bounding box center [432, 279] width 276 height 16
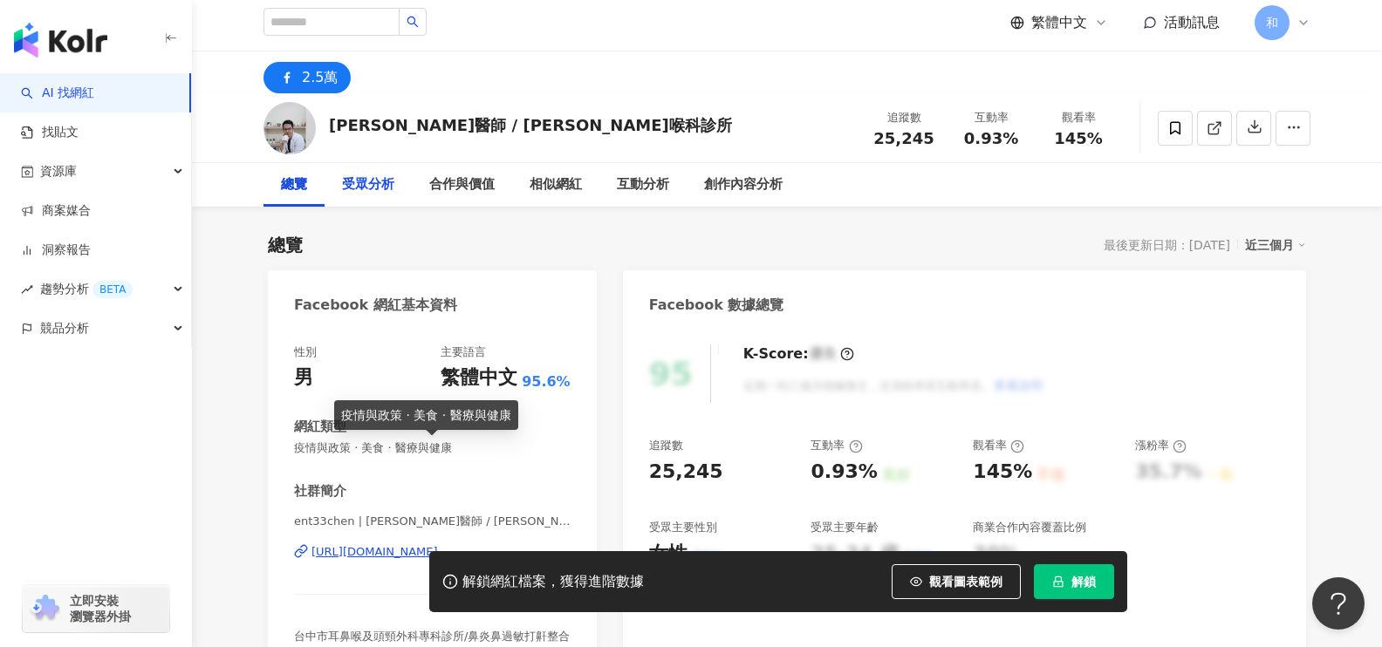
scroll to position [0, 0]
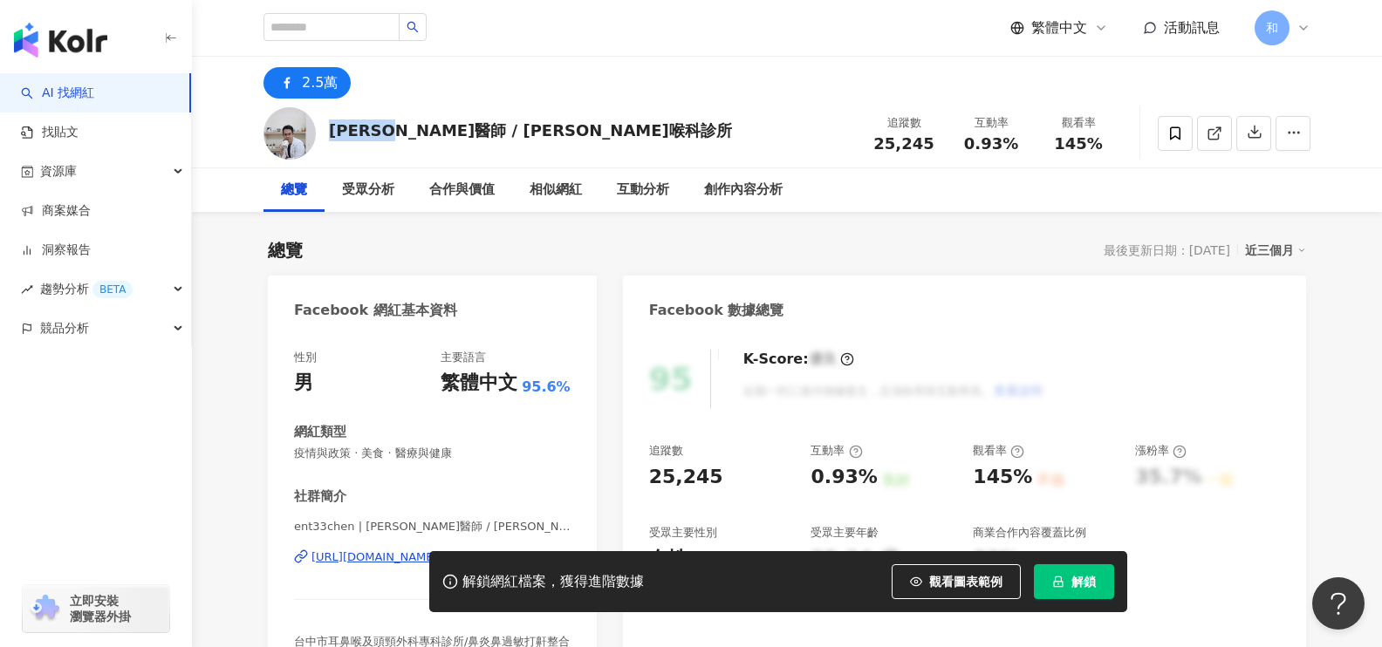
drag, startPoint x: 327, startPoint y: 135, endPoint x: 412, endPoint y: 133, distance: 84.6
click at [412, 133] on div "[PERSON_NAME]醫師 / [PERSON_NAME]喉科診所 追蹤數 25,245 互動率 0.93% 觀看率 145%" at bounding box center [787, 133] width 1116 height 69
copy div "陳亮宇醫師"
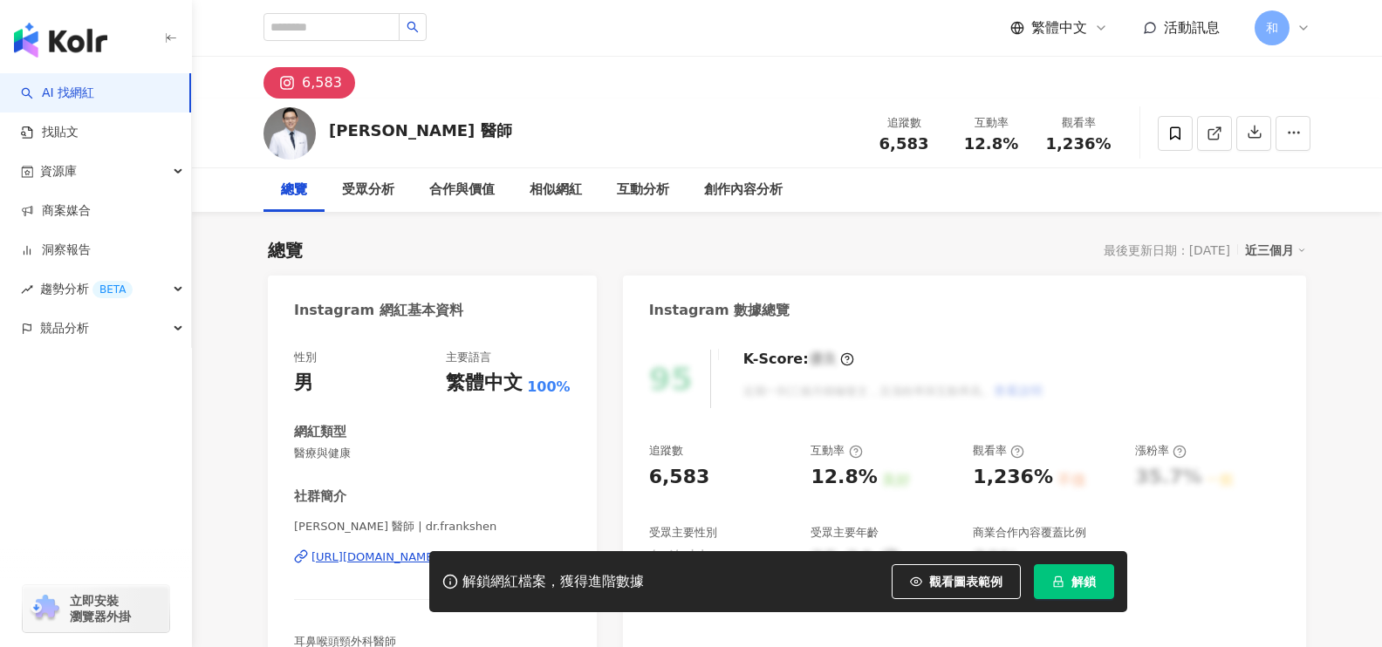
scroll to position [174, 0]
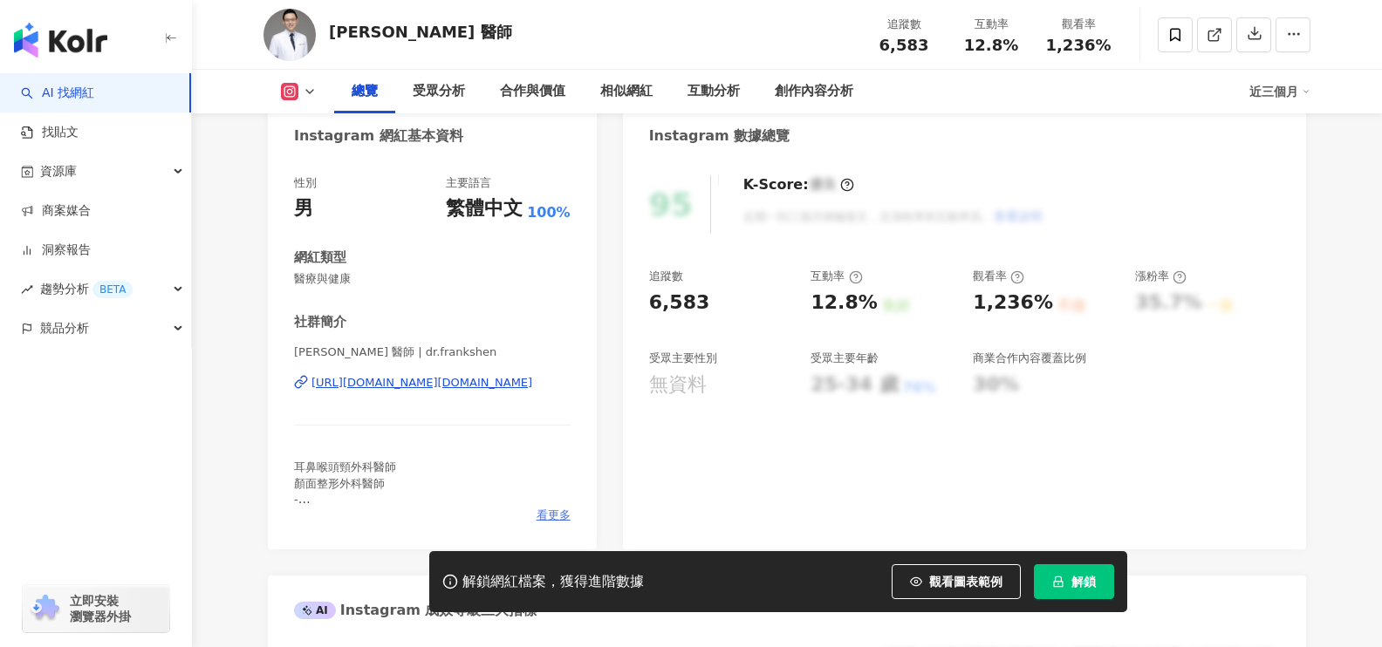
click at [558, 511] on span "看更多" at bounding box center [553, 516] width 34 height 16
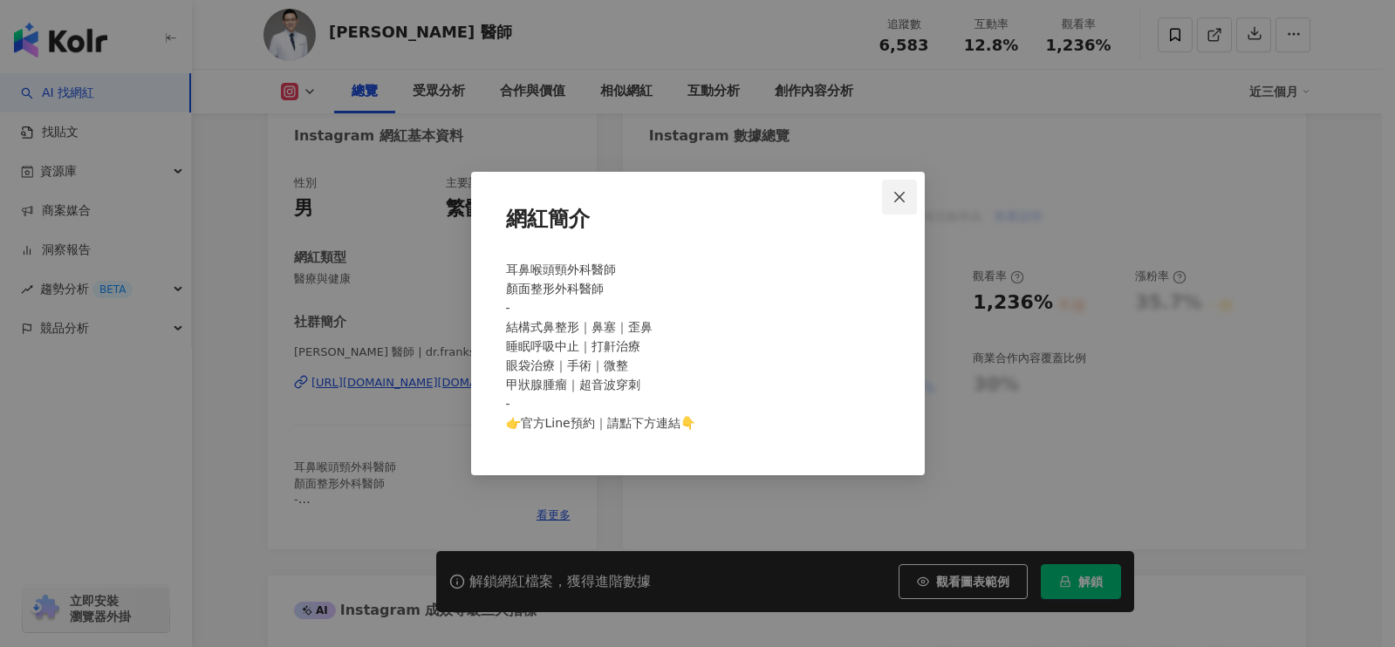
click at [905, 196] on icon "close" at bounding box center [899, 197] width 14 height 14
